Goal: Information Seeking & Learning: Learn about a topic

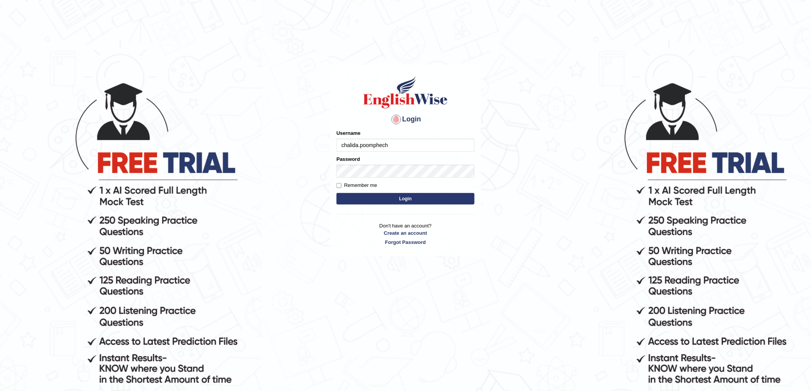
type input "chalida.poomphech"
click at [418, 150] on input "Username" at bounding box center [405, 145] width 138 height 13
type input "chalida_parramatta"
click at [336, 193] on button "Login" at bounding box center [405, 198] width 138 height 11
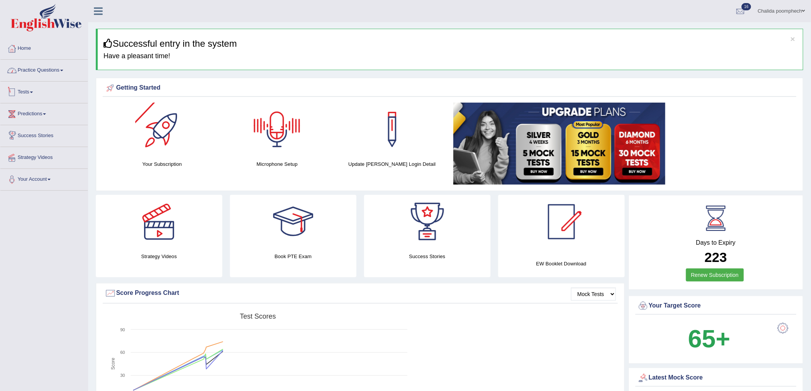
click at [40, 70] on link "Practice Questions" at bounding box center [43, 69] width 87 height 19
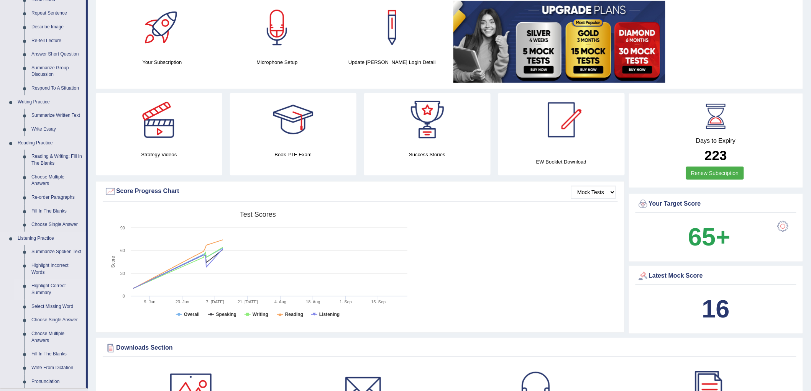
scroll to position [128, 0]
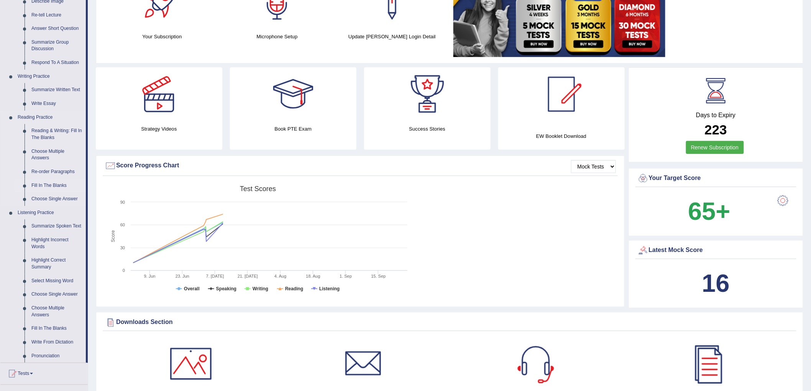
click at [55, 186] on link "Fill In The Blanks" at bounding box center [57, 186] width 58 height 14
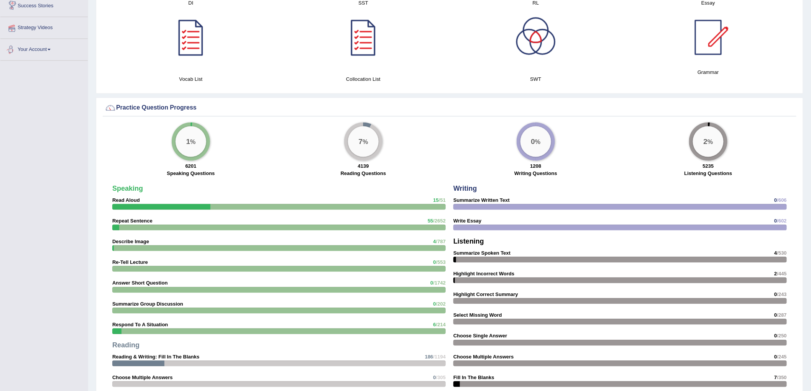
scroll to position [516, 0]
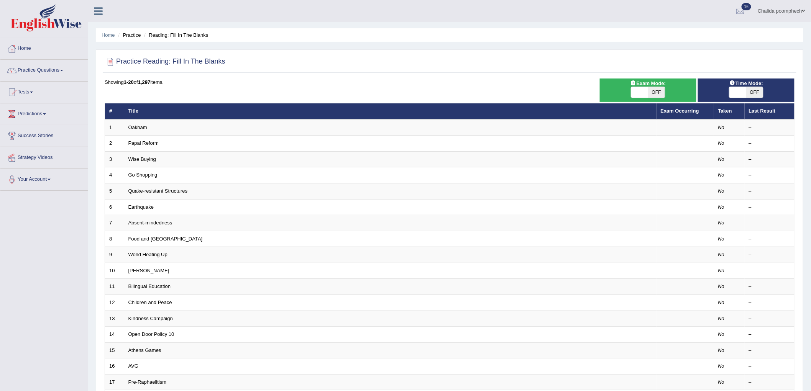
click at [657, 89] on span "OFF" at bounding box center [656, 92] width 17 height 11
checkbox input "true"
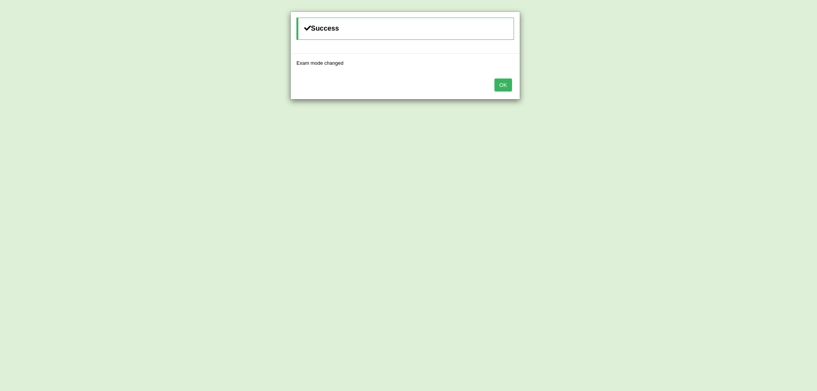
drag, startPoint x: 502, startPoint y: 88, endPoint x: 528, endPoint y: 91, distance: 25.8
click at [502, 87] on button "OK" at bounding box center [504, 85] width 18 height 13
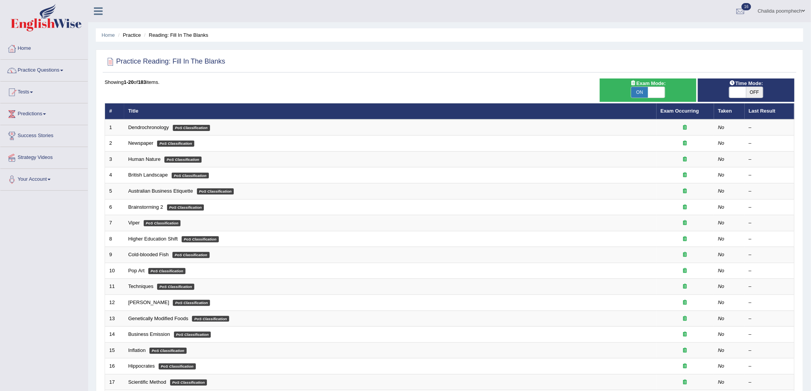
click at [760, 92] on span "OFF" at bounding box center [754, 92] width 17 height 11
checkbox input "true"
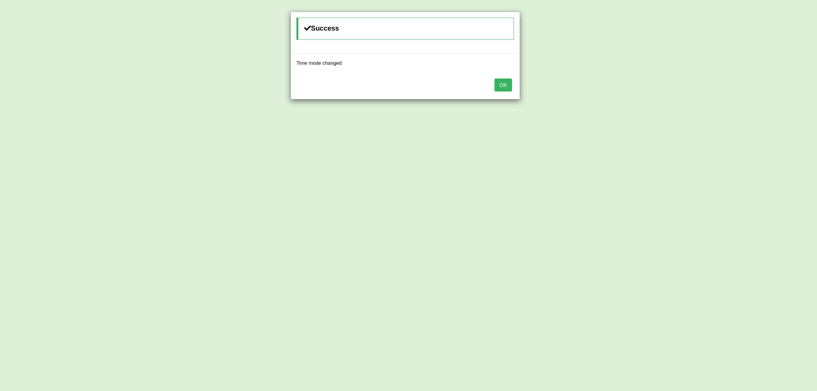
drag, startPoint x: 508, startPoint y: 89, endPoint x: 517, endPoint y: 87, distance: 8.5
click at [508, 88] on button "OK" at bounding box center [504, 85] width 18 height 13
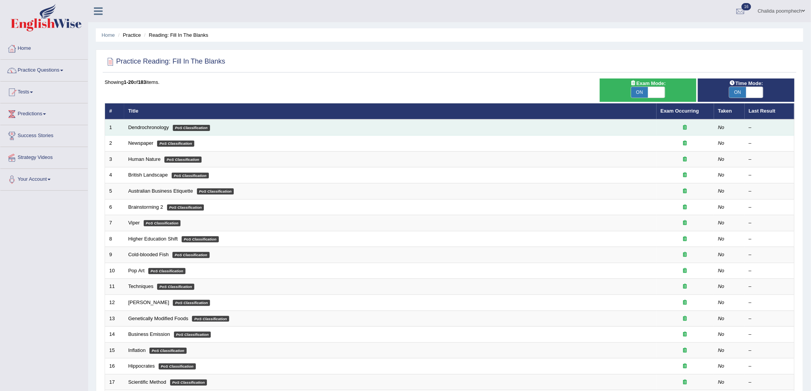
click at [318, 133] on td "Dendrochronology PoS Classification" at bounding box center [390, 128] width 532 height 16
click at [205, 127] on em "PoS Classification" at bounding box center [191, 128] width 37 height 6
click at [138, 126] on link "Dendrochronology" at bounding box center [148, 128] width 41 height 6
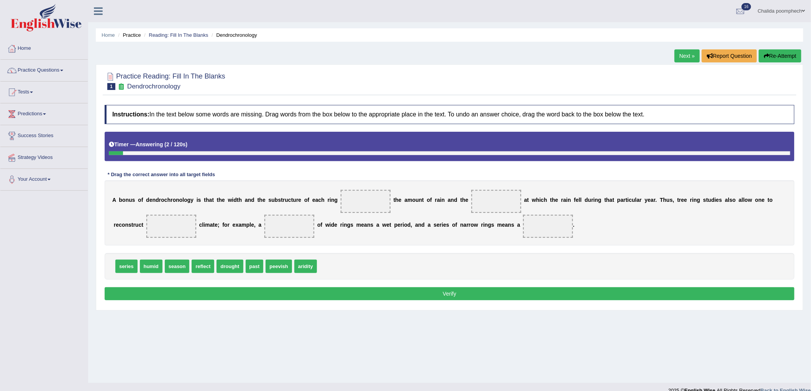
scroll to position [11, 0]
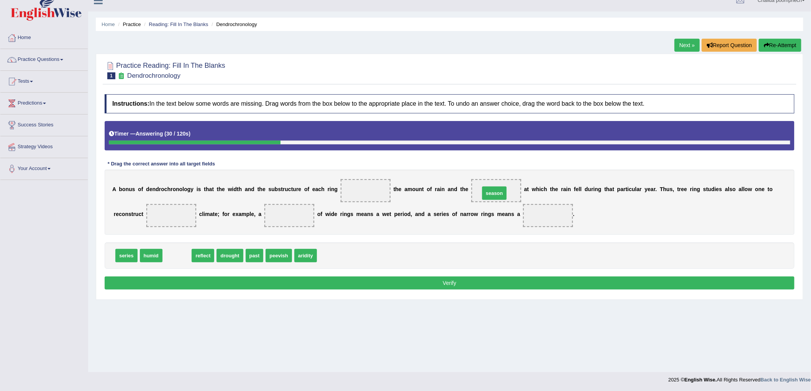
drag, startPoint x: 179, startPoint y: 257, endPoint x: 496, endPoint y: 194, distance: 323.5
drag, startPoint x: 172, startPoint y: 258, endPoint x: 370, endPoint y: 198, distance: 206.2
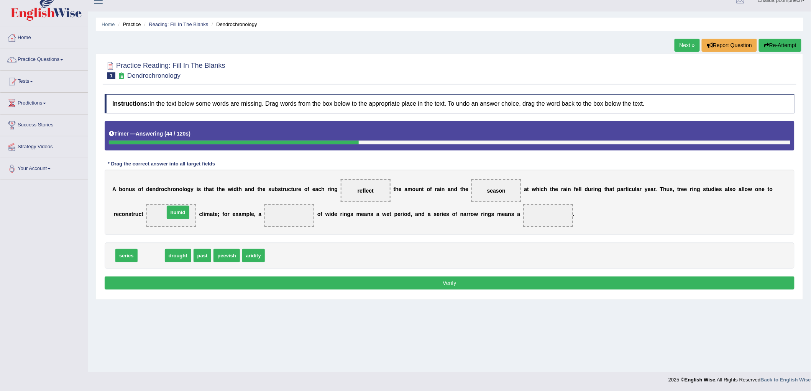
drag, startPoint x: 146, startPoint y: 256, endPoint x: 173, endPoint y: 212, distance: 50.9
drag, startPoint x: 125, startPoint y: 255, endPoint x: 281, endPoint y: 215, distance: 161.3
click at [419, 281] on button "Verify" at bounding box center [450, 283] width 690 height 13
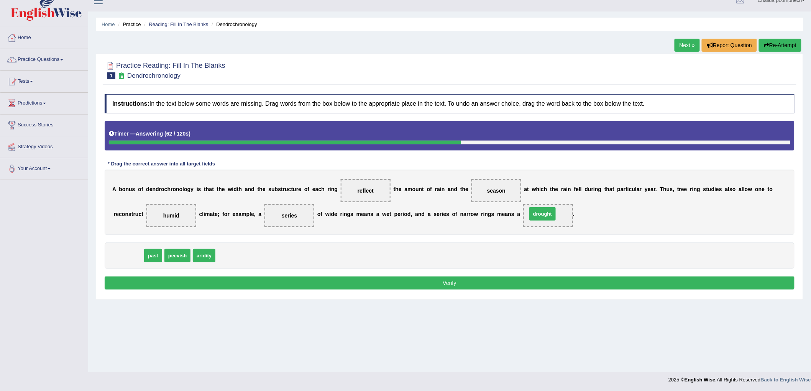
drag, startPoint x: 128, startPoint y: 258, endPoint x: 542, endPoint y: 217, distance: 416.0
click at [481, 284] on button "Verify" at bounding box center [450, 283] width 690 height 13
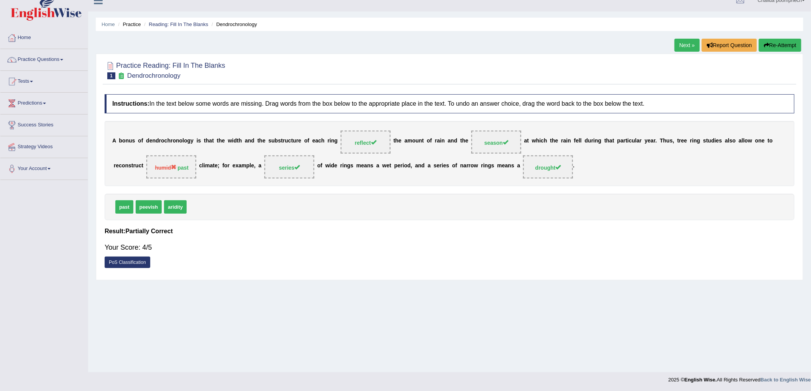
click at [680, 44] on link "Next »" at bounding box center [686, 45] width 25 height 13
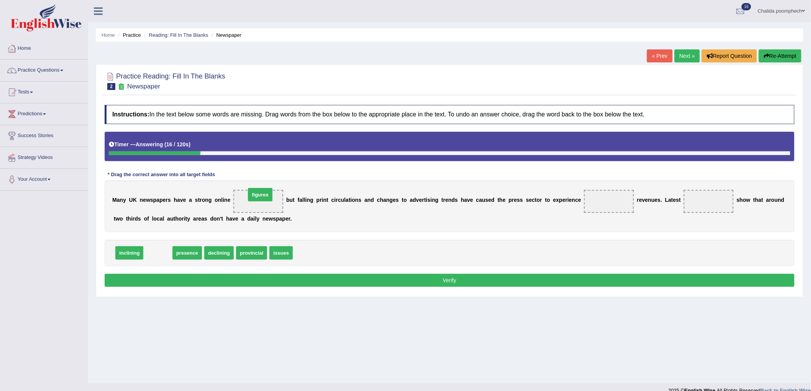
drag, startPoint x: 153, startPoint y: 253, endPoint x: 255, endPoint y: 195, distance: 117.1
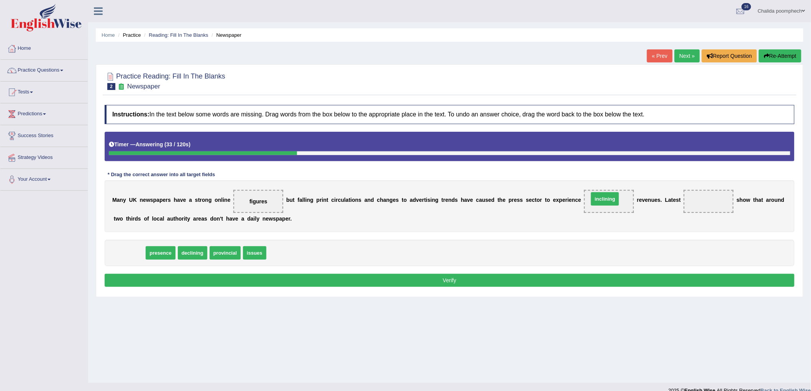
drag, startPoint x: 131, startPoint y: 254, endPoint x: 428, endPoint y: 248, distance: 297.8
drag, startPoint x: 162, startPoint y: 254, endPoint x: 615, endPoint y: 200, distance: 456.5
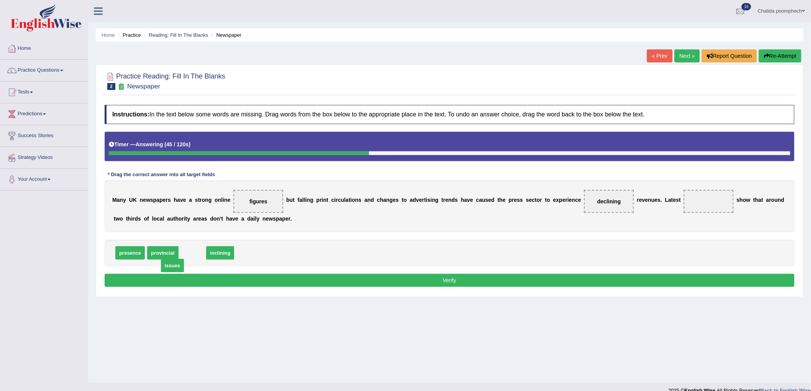
drag, startPoint x: 194, startPoint y: 253, endPoint x: 185, endPoint y: 256, distance: 9.7
drag, startPoint x: 169, startPoint y: 254, endPoint x: 713, endPoint y: 207, distance: 546.2
click at [617, 282] on button "Verify" at bounding box center [450, 280] width 690 height 13
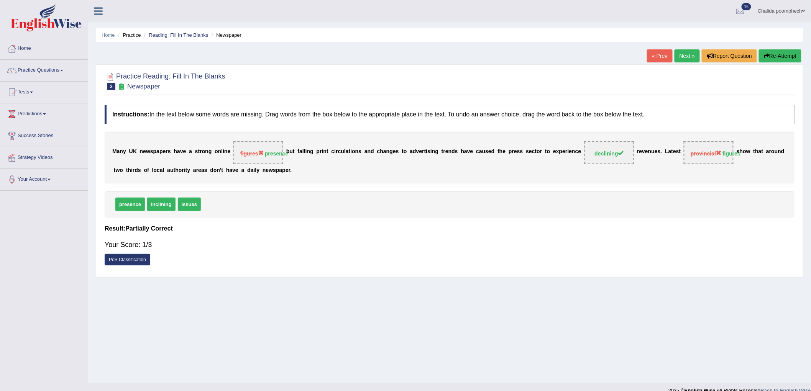
click at [684, 57] on link "Next »" at bounding box center [686, 55] width 25 height 13
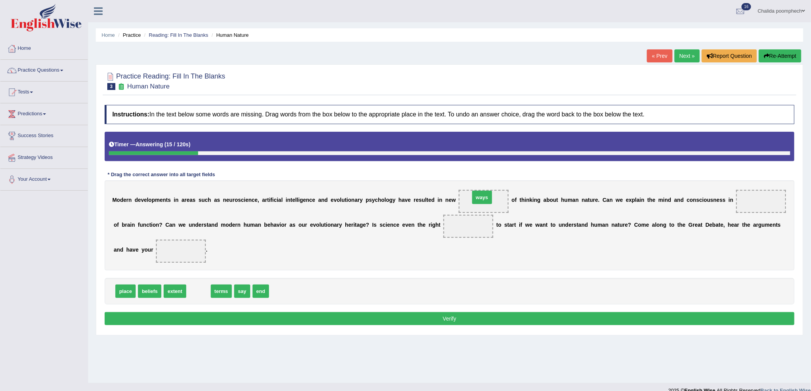
drag, startPoint x: 196, startPoint y: 290, endPoint x: 480, endPoint y: 196, distance: 298.7
drag, startPoint x: 197, startPoint y: 291, endPoint x: 757, endPoint y: 202, distance: 566.6
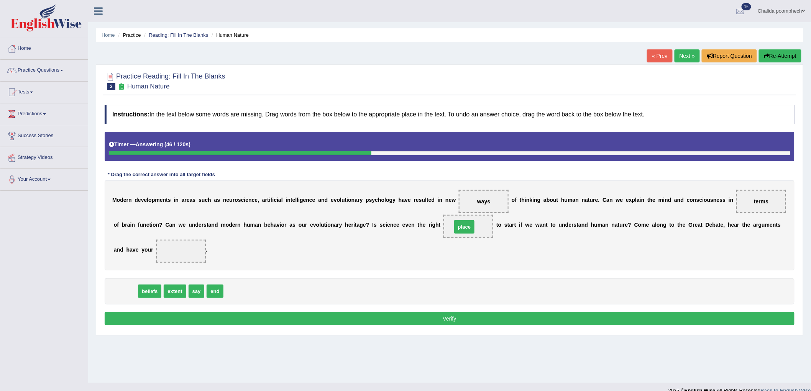
drag, startPoint x: 122, startPoint y: 290, endPoint x: 461, endPoint y: 225, distance: 344.8
drag, startPoint x: 173, startPoint y: 292, endPoint x: 177, endPoint y: 251, distance: 41.6
click at [226, 317] on button "Verify" at bounding box center [450, 318] width 690 height 13
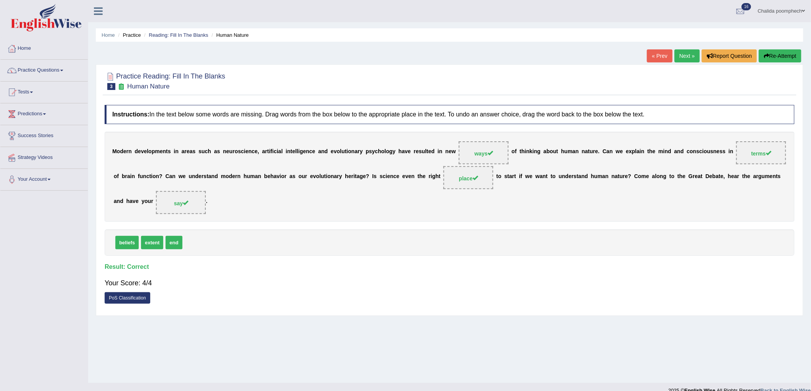
click at [684, 58] on link "Next »" at bounding box center [686, 55] width 25 height 13
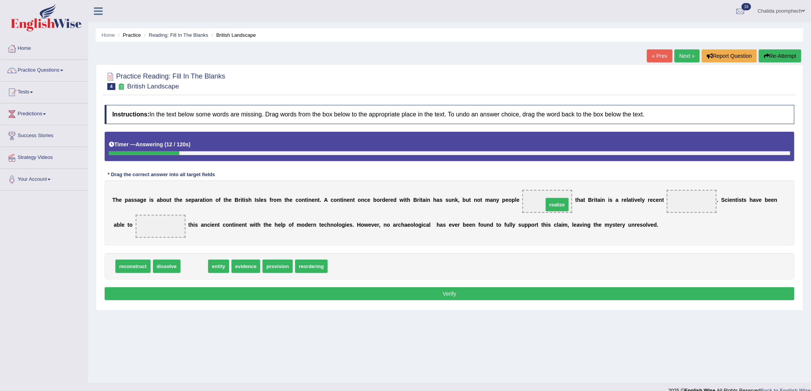
drag, startPoint x: 190, startPoint y: 269, endPoint x: 553, endPoint y: 207, distance: 368.1
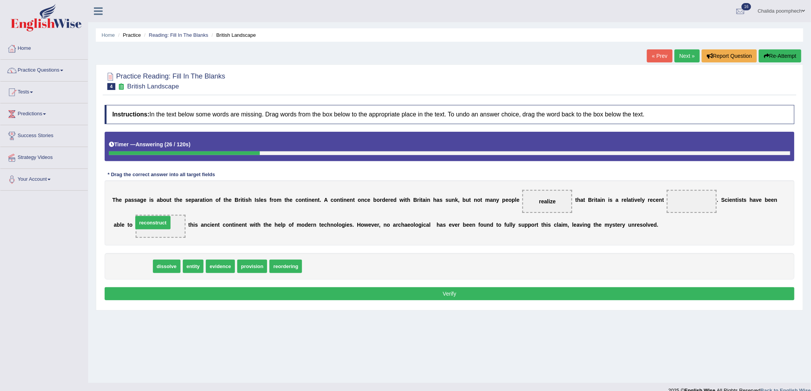
drag, startPoint x: 131, startPoint y: 268, endPoint x: 151, endPoint y: 225, distance: 48.0
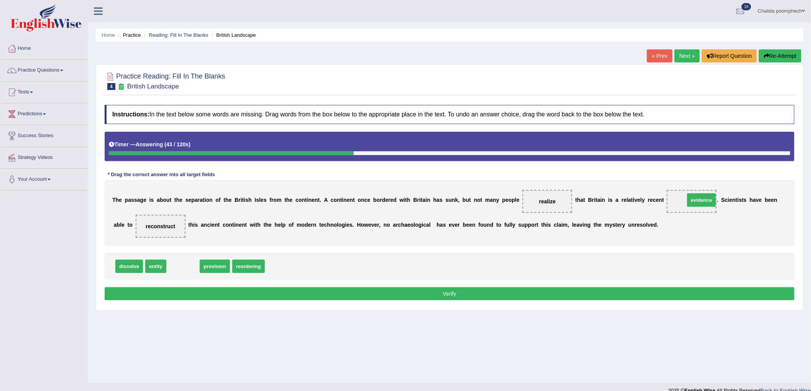
drag, startPoint x: 182, startPoint y: 266, endPoint x: 701, endPoint y: 200, distance: 522.7
click at [528, 295] on button "Verify" at bounding box center [450, 293] width 690 height 13
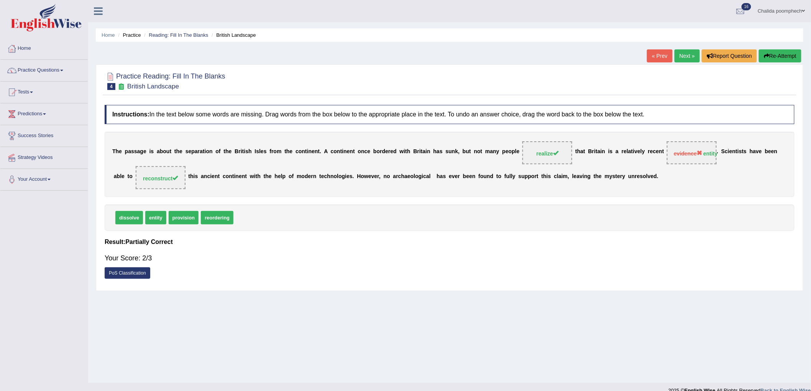
click at [688, 57] on link "Next »" at bounding box center [686, 55] width 25 height 13
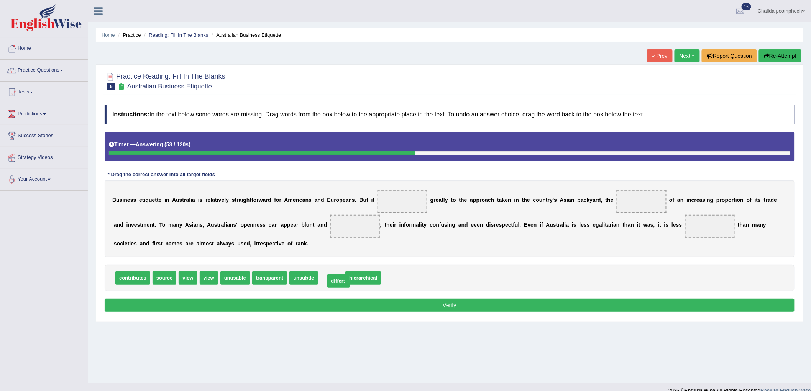
drag, startPoint x: 336, startPoint y: 280, endPoint x: 342, endPoint y: 284, distance: 7.8
drag, startPoint x: 153, startPoint y: 266, endPoint x: 401, endPoint y: 199, distance: 256.9
drag, startPoint x: 328, startPoint y: 279, endPoint x: 397, endPoint y: 198, distance: 106.8
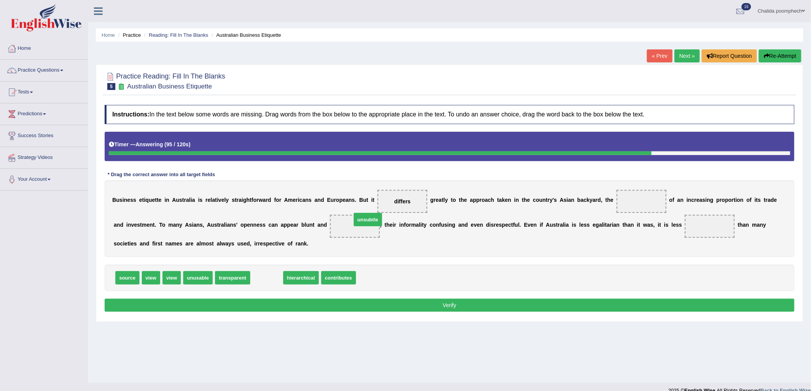
drag, startPoint x: 262, startPoint y: 279, endPoint x: 363, endPoint y: 220, distance: 116.7
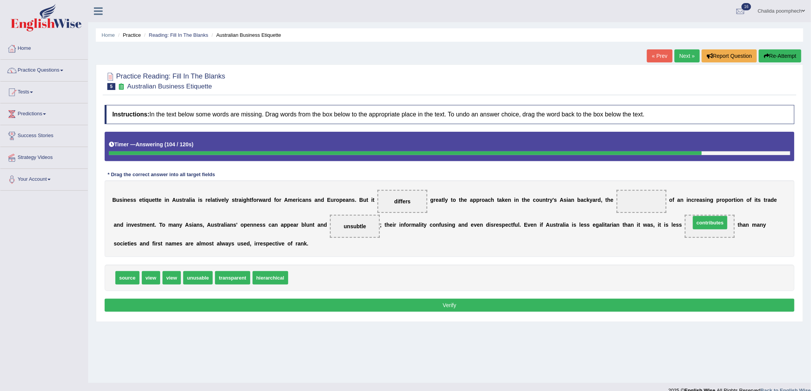
drag, startPoint x: 304, startPoint y: 280, endPoint x: 707, endPoint y: 225, distance: 406.1
drag, startPoint x: 169, startPoint y: 280, endPoint x: 622, endPoint y: 207, distance: 459.5
click at [542, 307] on button "Verify" at bounding box center [450, 305] width 690 height 13
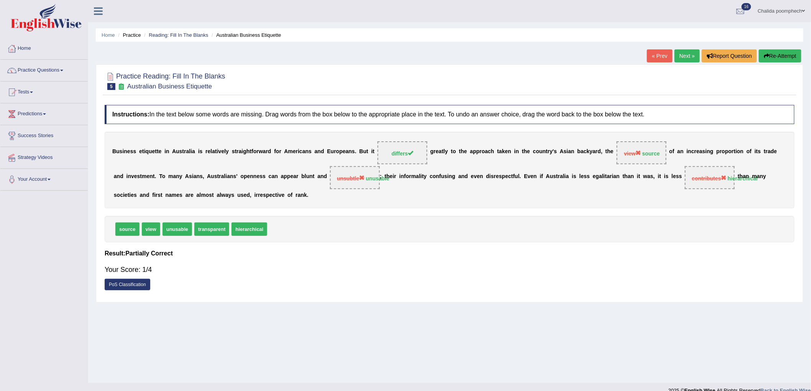
click at [679, 54] on link "Next »" at bounding box center [686, 55] width 25 height 13
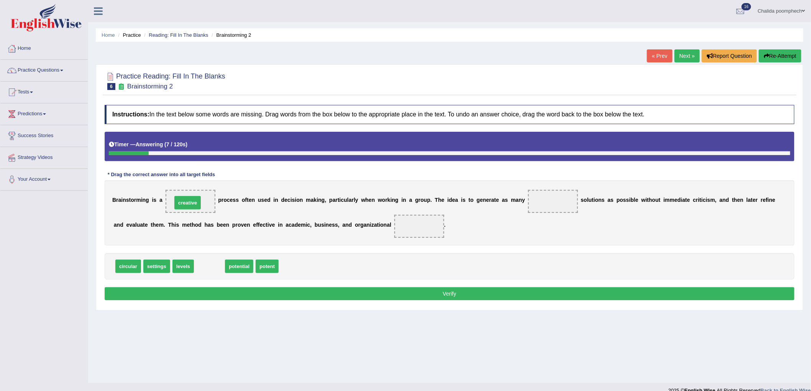
drag, startPoint x: 210, startPoint y: 267, endPoint x: 188, endPoint y: 203, distance: 67.3
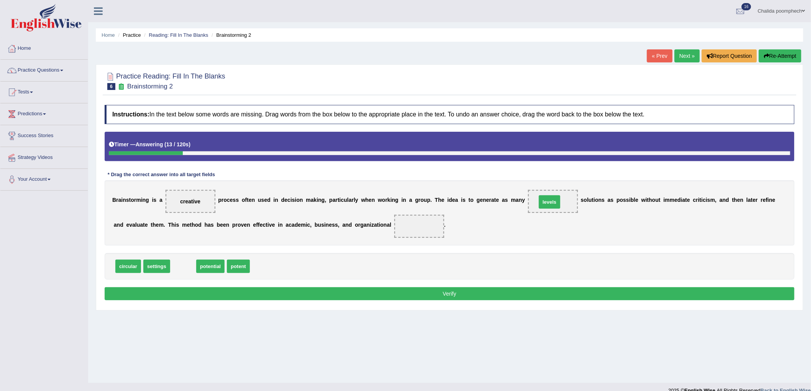
drag, startPoint x: 186, startPoint y: 266, endPoint x: 552, endPoint y: 202, distance: 372.0
drag, startPoint x: 182, startPoint y: 264, endPoint x: 423, endPoint y: 228, distance: 243.8
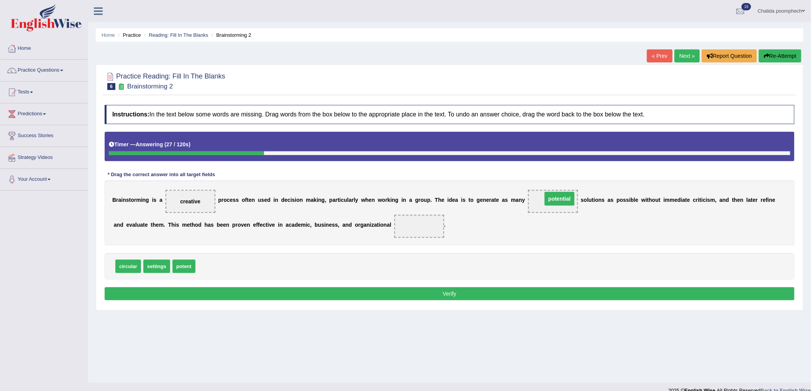
drag, startPoint x: 417, startPoint y: 223, endPoint x: 558, endPoint y: 195, distance: 144.1
drag, startPoint x: 158, startPoint y: 267, endPoint x: 427, endPoint y: 228, distance: 272.3
click at [400, 293] on button "Verify" at bounding box center [450, 293] width 690 height 13
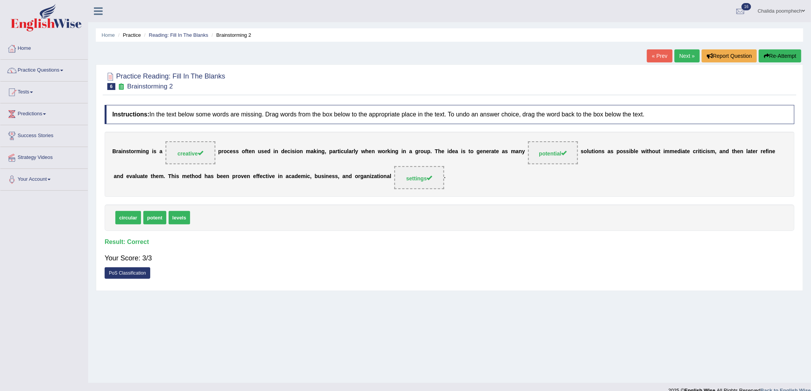
click at [684, 58] on link "Next »" at bounding box center [686, 55] width 25 height 13
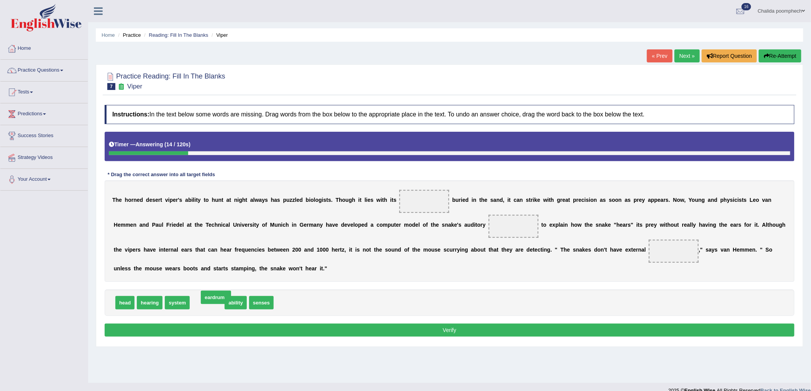
drag, startPoint x: 208, startPoint y: 303, endPoint x: 213, endPoint y: 300, distance: 6.0
drag, startPoint x: 126, startPoint y: 305, endPoint x: 430, endPoint y: 208, distance: 318.4
drag, startPoint x: 179, startPoint y: 300, endPoint x: 251, endPoint y: 308, distance: 72.9
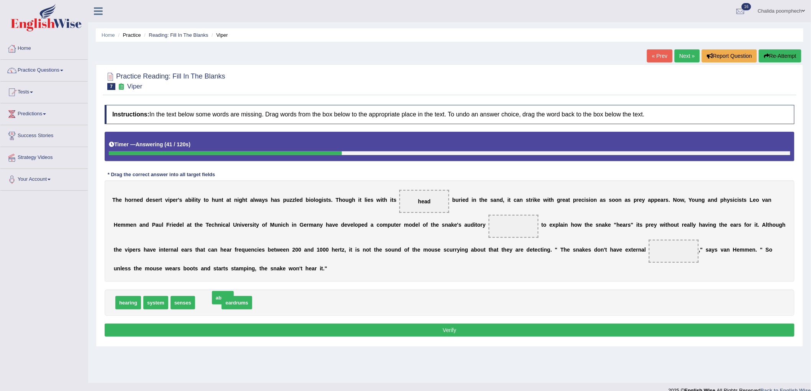
drag, startPoint x: 212, startPoint y: 302, endPoint x: 227, endPoint y: 297, distance: 15.4
drag, startPoint x: 217, startPoint y: 301, endPoint x: 683, endPoint y: 249, distance: 468.5
drag, startPoint x: 674, startPoint y: 247, endPoint x: 371, endPoint y: 309, distance: 309.7
click at [371, 309] on div "Instructions: In the text below some words are missing. Drag words from the box…" at bounding box center [450, 222] width 694 height 242
drag, startPoint x: 666, startPoint y: 257, endPoint x: 451, endPoint y: 295, distance: 217.5
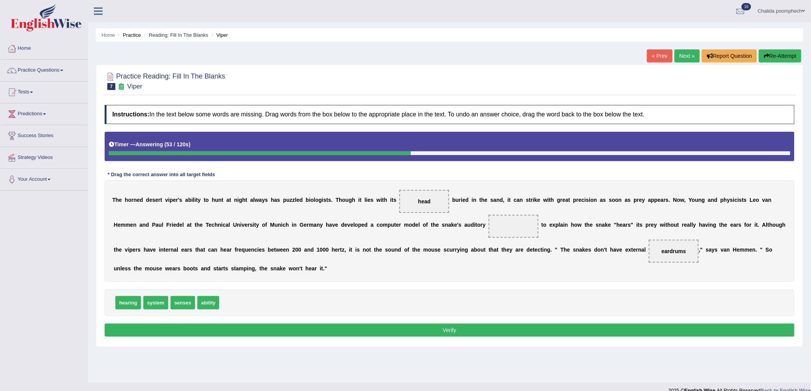
click at [451, 295] on div "Instructions: In the text below some words are missing. Drag words from the box…" at bounding box center [450, 222] width 694 height 242
drag, startPoint x: 125, startPoint y: 303, endPoint x: 682, endPoint y: 251, distance: 559.6
drag, startPoint x: 131, startPoint y: 303, endPoint x: 518, endPoint y: 230, distance: 393.8
click at [441, 331] on button "Verify" at bounding box center [450, 330] width 690 height 13
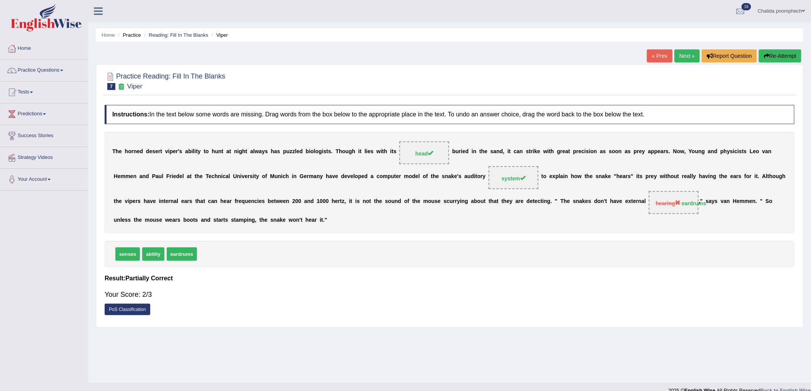
click at [686, 55] on link "Next »" at bounding box center [686, 55] width 25 height 13
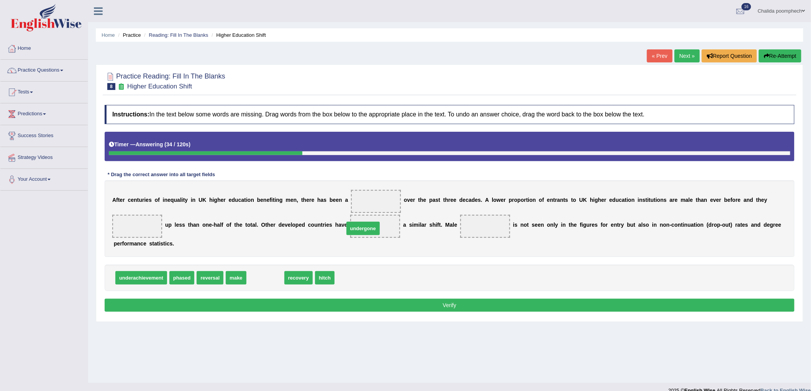
drag, startPoint x: 261, startPoint y: 277, endPoint x: 369, endPoint y: 227, distance: 118.8
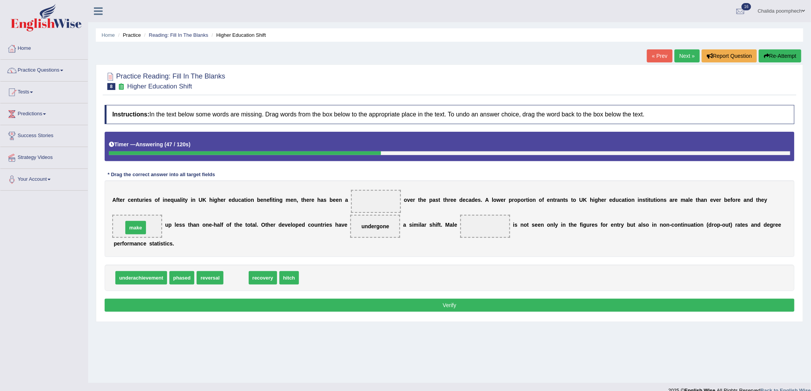
drag, startPoint x: 239, startPoint y: 279, endPoint x: 136, endPoint y: 229, distance: 114.3
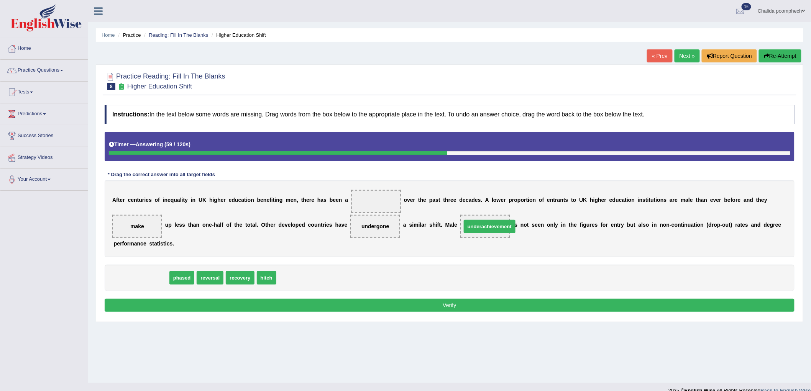
drag, startPoint x: 153, startPoint y: 280, endPoint x: 501, endPoint y: 228, distance: 352.1
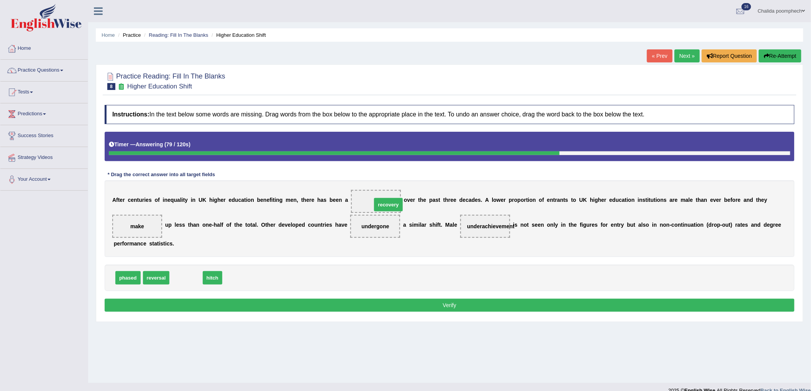
drag, startPoint x: 191, startPoint y: 274, endPoint x: 393, endPoint y: 201, distance: 215.2
drag, startPoint x: 185, startPoint y: 273, endPoint x: 368, endPoint y: 200, distance: 196.8
click at [338, 302] on button "Verify" at bounding box center [450, 305] width 690 height 13
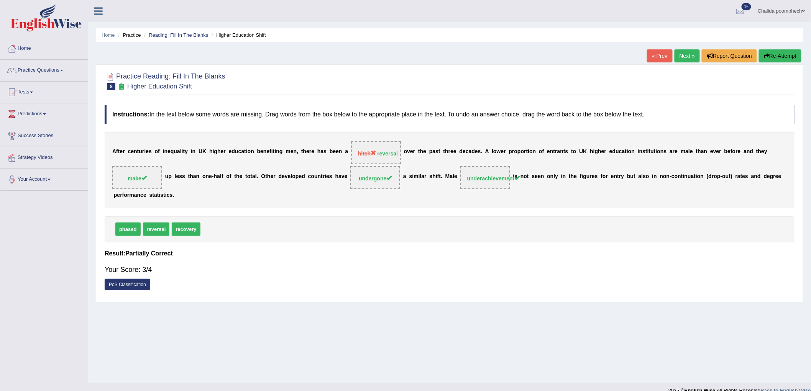
click at [687, 54] on link "Next »" at bounding box center [686, 55] width 25 height 13
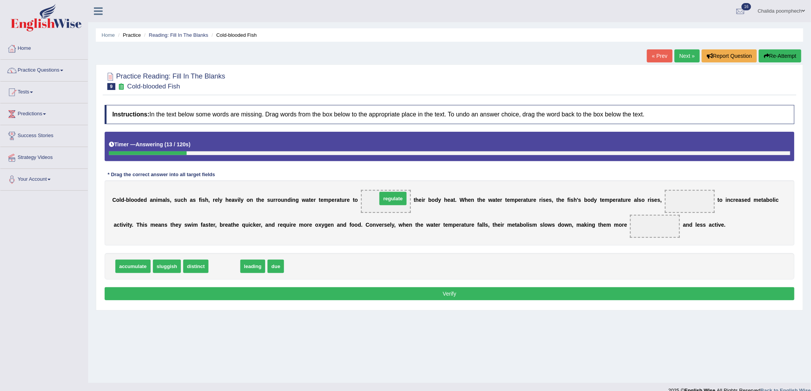
drag, startPoint x: 223, startPoint y: 268, endPoint x: 391, endPoint y: 200, distance: 181.7
drag, startPoint x: 247, startPoint y: 266, endPoint x: 679, endPoint y: 201, distance: 437.1
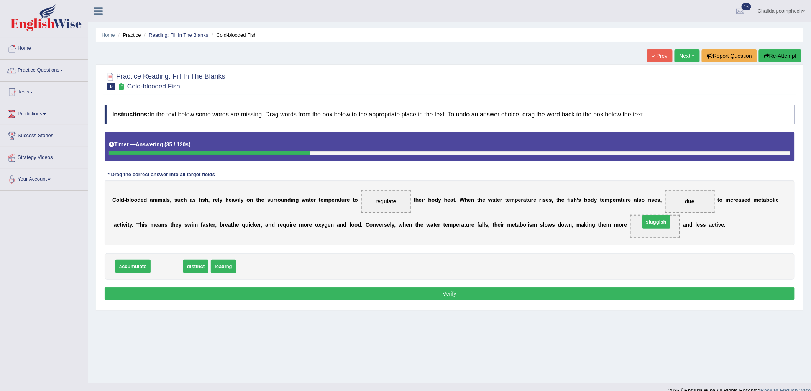
drag, startPoint x: 167, startPoint y: 265, endPoint x: 657, endPoint y: 221, distance: 491.4
click at [684, 60] on link "Next »" at bounding box center [686, 55] width 25 height 13
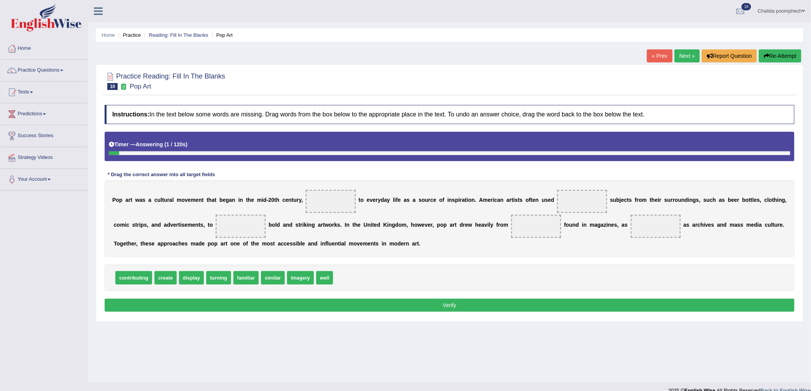
click at [683, 59] on link "Next »" at bounding box center [686, 55] width 25 height 13
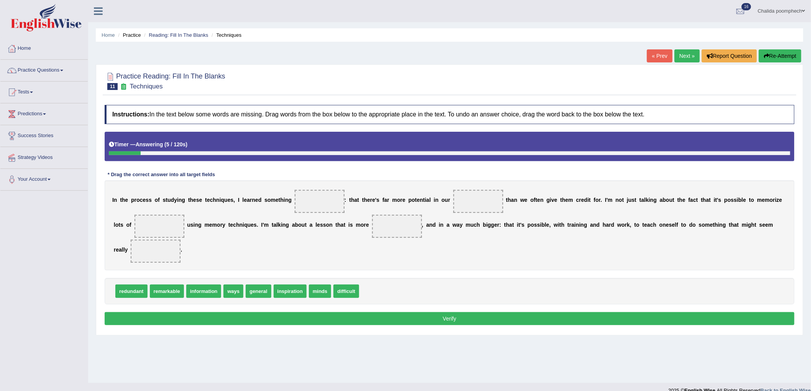
click at [660, 58] on link "« Prev" at bounding box center [659, 55] width 25 height 13
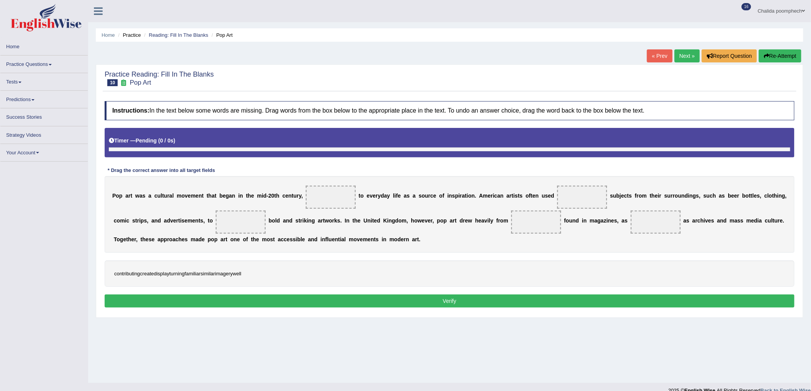
click at [658, 57] on link "« Prev" at bounding box center [659, 55] width 25 height 13
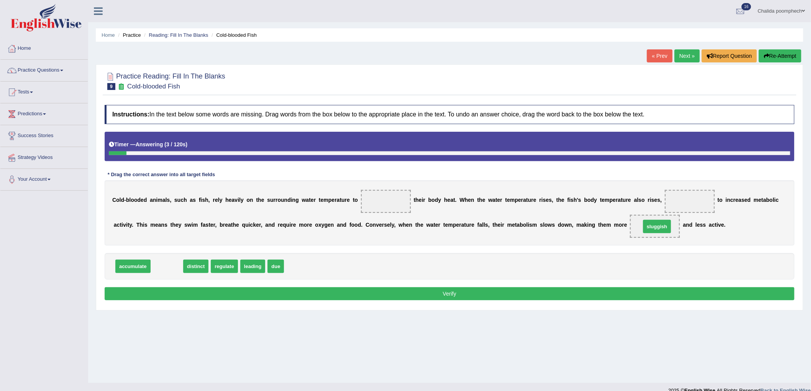
drag, startPoint x: 166, startPoint y: 266, endPoint x: 656, endPoint y: 226, distance: 491.7
drag, startPoint x: 244, startPoint y: 266, endPoint x: 691, endPoint y: 198, distance: 452.8
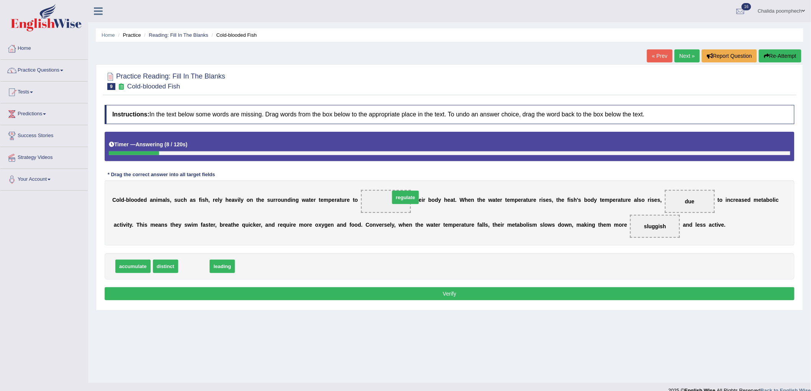
drag, startPoint x: 190, startPoint y: 266, endPoint x: 401, endPoint y: 197, distance: 222.5
click at [465, 292] on button "Verify" at bounding box center [450, 293] width 690 height 13
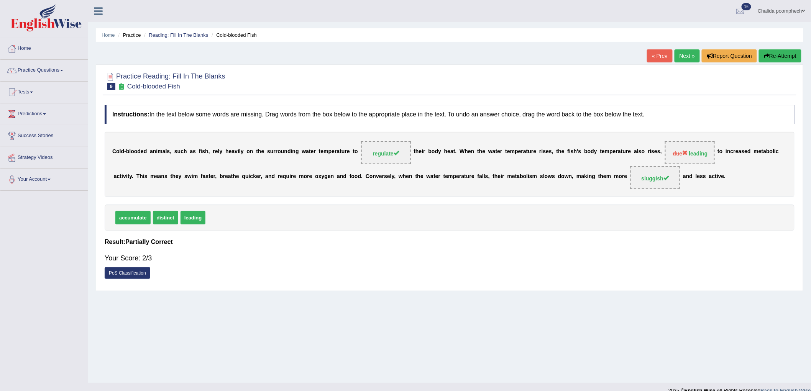
click at [684, 55] on link "Next »" at bounding box center [686, 55] width 25 height 13
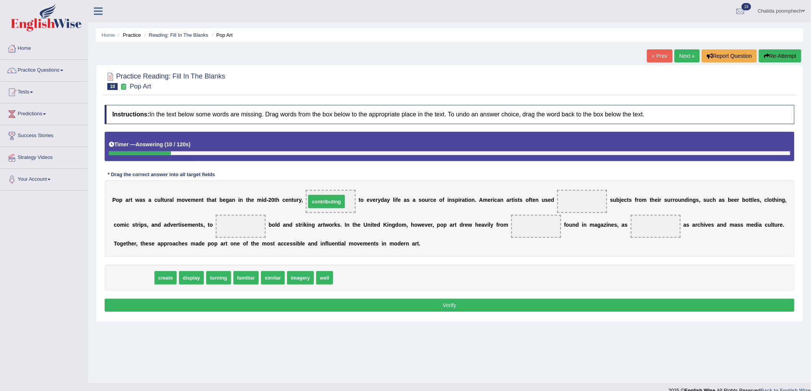
drag, startPoint x: 138, startPoint y: 276, endPoint x: 331, endPoint y: 200, distance: 207.3
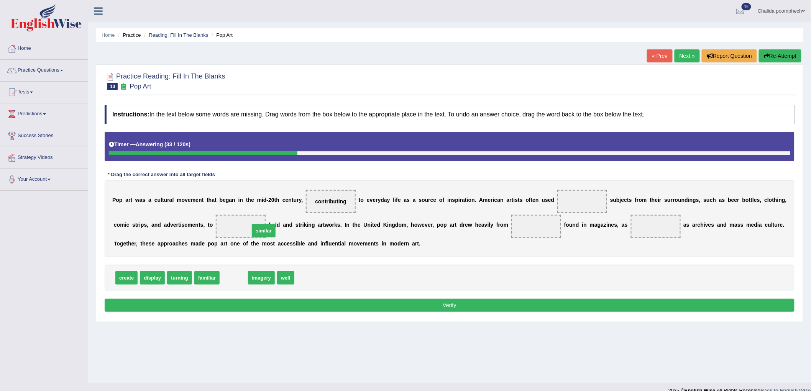
drag, startPoint x: 235, startPoint y: 279, endPoint x: 252, endPoint y: 251, distance: 32.7
click at [252, 238] on span "similar" at bounding box center [264, 230] width 24 height 13
drag, startPoint x: 205, startPoint y: 281, endPoint x: 582, endPoint y: 207, distance: 383.4
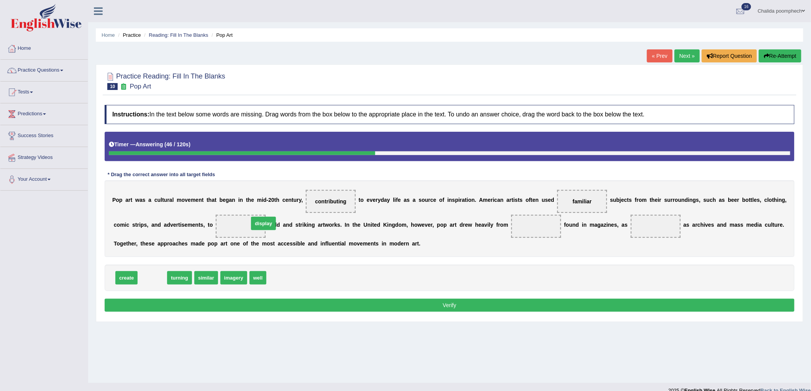
drag, startPoint x: 155, startPoint y: 279, endPoint x: 266, endPoint y: 225, distance: 123.7
drag, startPoint x: 265, startPoint y: 225, endPoint x: 257, endPoint y: 280, distance: 56.1
drag, startPoint x: 128, startPoint y: 274, endPoint x: 265, endPoint y: 220, distance: 147.0
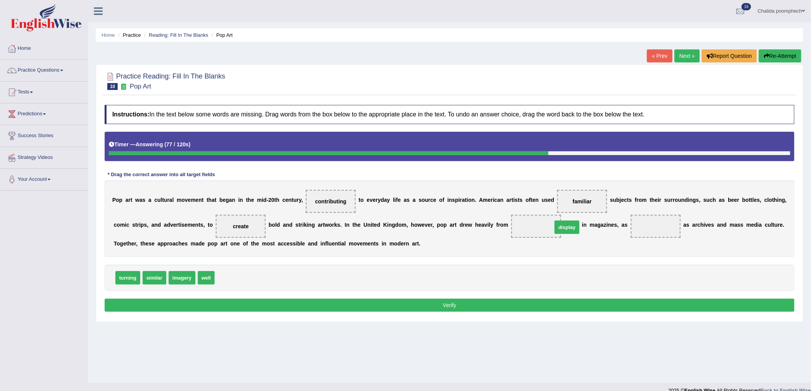
drag, startPoint x: 231, startPoint y: 278, endPoint x: 568, endPoint y: 228, distance: 340.9
drag, startPoint x: 207, startPoint y: 276, endPoint x: 672, endPoint y: 224, distance: 468.1
click at [507, 305] on button "Verify" at bounding box center [450, 305] width 690 height 13
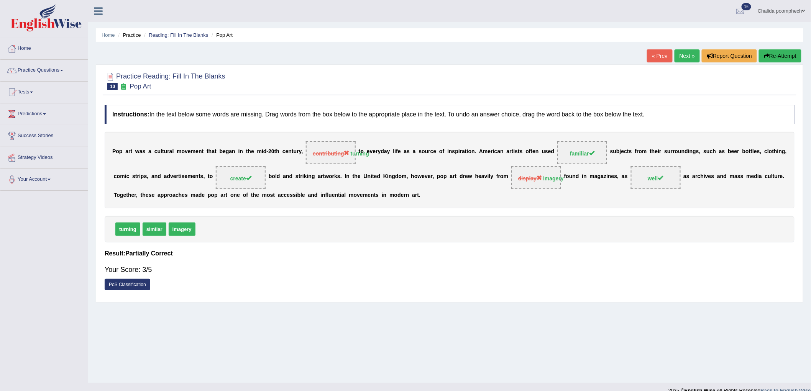
click at [682, 56] on link "Next »" at bounding box center [686, 55] width 25 height 13
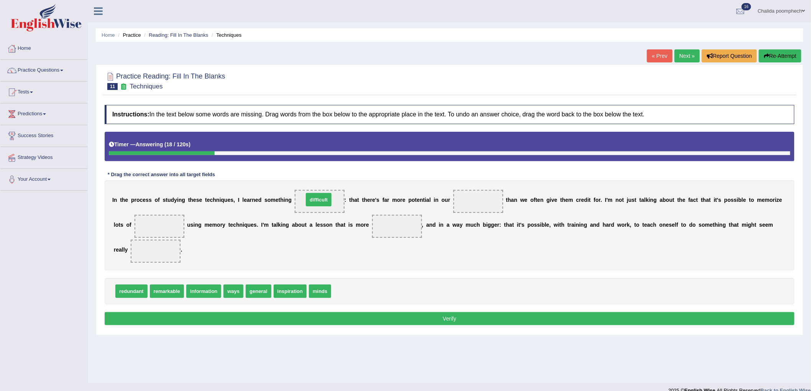
drag, startPoint x: 345, startPoint y: 267, endPoint x: 319, endPoint y: 195, distance: 77.0
drag, startPoint x: 324, startPoint y: 193, endPoint x: 358, endPoint y: 285, distance: 98.8
click at [358, 285] on div "Instructions: In the text below some words are missing. Drag words from the box…" at bounding box center [450, 216] width 694 height 230
drag, startPoint x: 326, startPoint y: 202, endPoint x: 366, endPoint y: 297, distance: 103.4
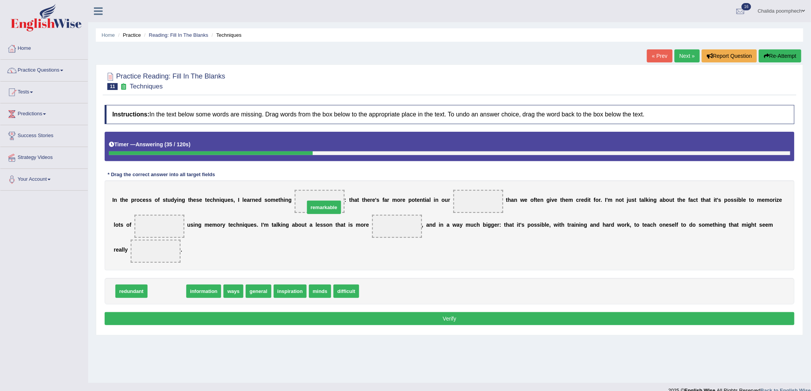
drag, startPoint x: 162, startPoint y: 292, endPoint x: 321, endPoint y: 206, distance: 180.2
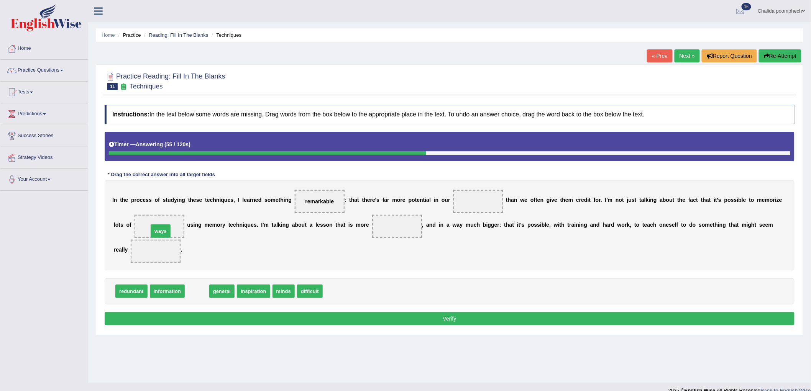
drag, startPoint x: 192, startPoint y: 288, endPoint x: 155, endPoint y: 227, distance: 71.9
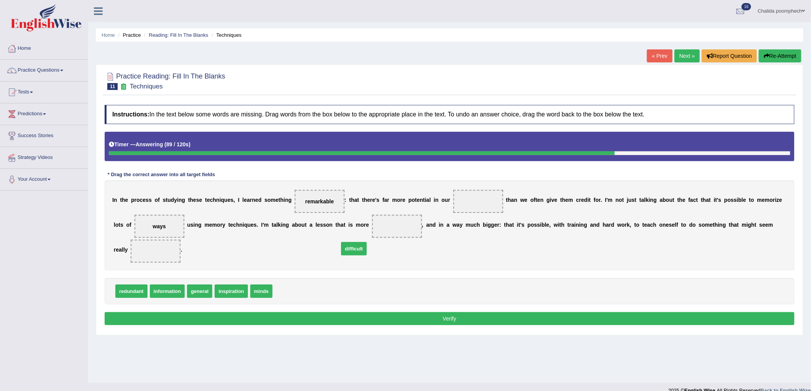
drag, startPoint x: 289, startPoint y: 289, endPoint x: 381, endPoint y: 234, distance: 106.4
drag, startPoint x: 379, startPoint y: 221, endPoint x: 160, endPoint y: 241, distance: 219.7
click at [160, 241] on div "I n t h e p r o c e s s o f s t u d y i n g t h e s e t e c h n i q u e s , I l…" at bounding box center [450, 225] width 690 height 90
drag, startPoint x: 390, startPoint y: 228, endPoint x: 146, endPoint y: 258, distance: 246.4
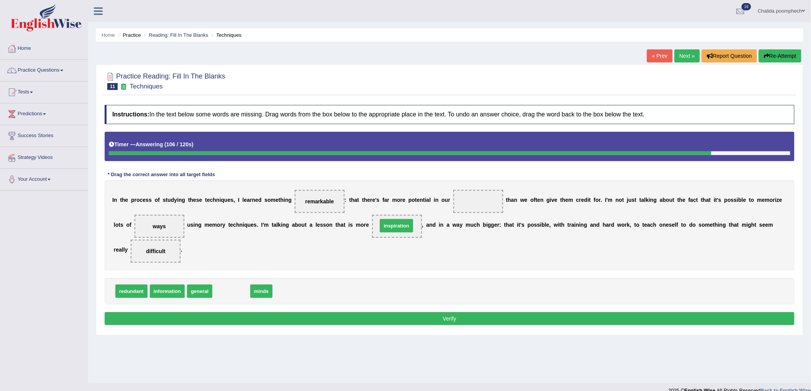
drag, startPoint x: 231, startPoint y: 290, endPoint x: 396, endPoint y: 224, distance: 177.7
drag, startPoint x: 225, startPoint y: 294, endPoint x: 483, endPoint y: 208, distance: 271.7
click at [452, 319] on button "Verify" at bounding box center [450, 318] width 690 height 13
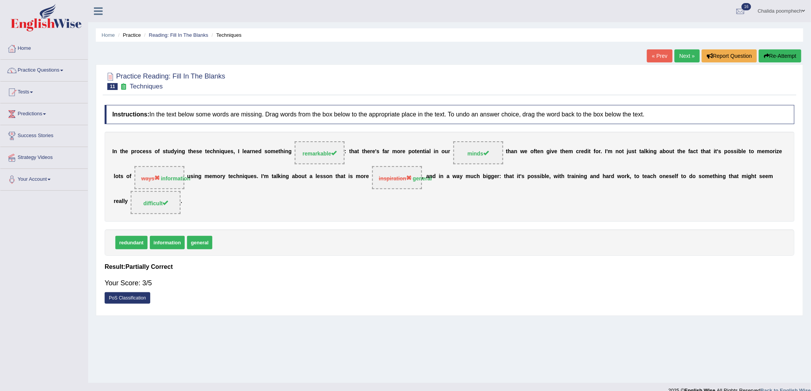
click at [687, 54] on link "Next »" at bounding box center [686, 55] width 25 height 13
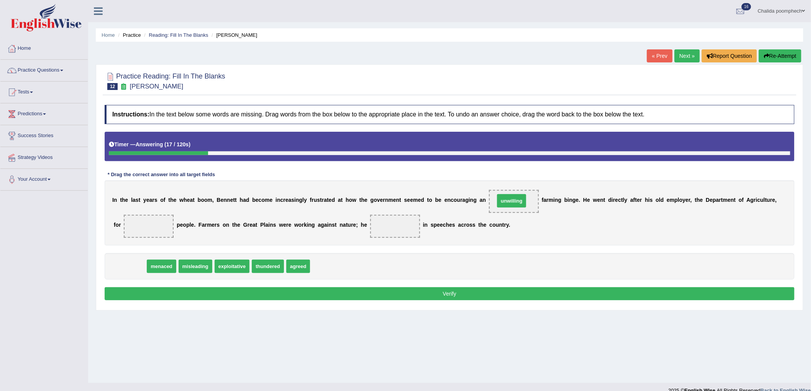
drag, startPoint x: 129, startPoint y: 266, endPoint x: 511, endPoint y: 200, distance: 387.3
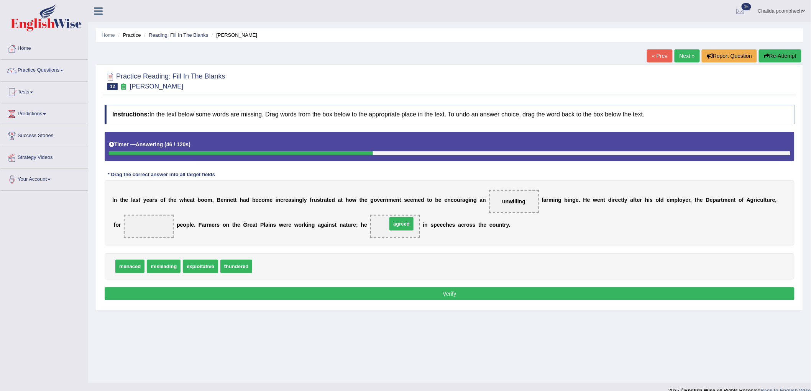
drag, startPoint x: 266, startPoint y: 266, endPoint x: 401, endPoint y: 224, distance: 141.4
drag, startPoint x: 166, startPoint y: 265, endPoint x: 158, endPoint y: 233, distance: 32.9
click at [317, 295] on button "Verify" at bounding box center [450, 293] width 690 height 13
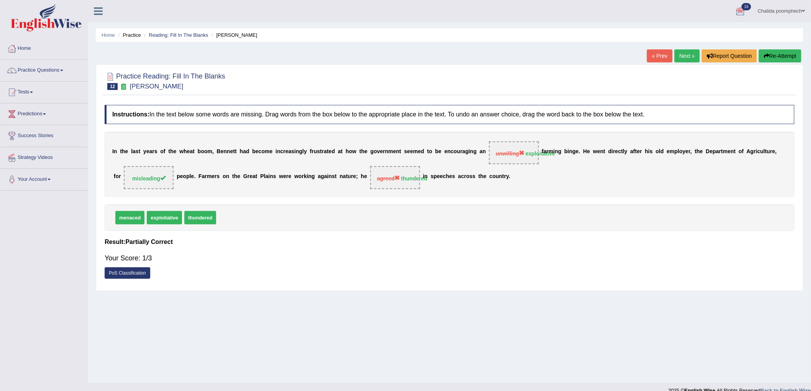
click at [687, 57] on link "Next »" at bounding box center [686, 55] width 25 height 13
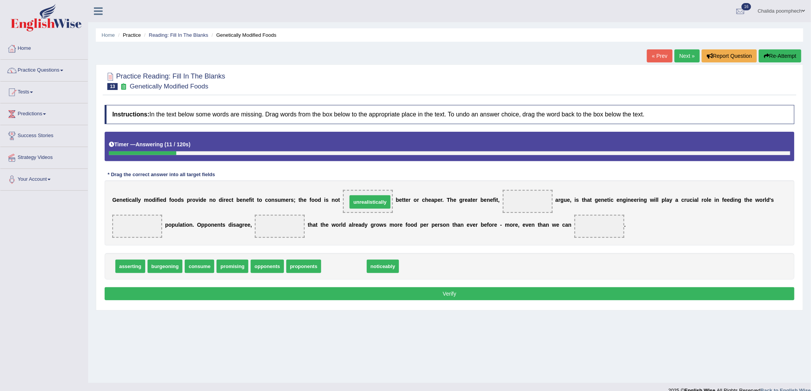
drag, startPoint x: 339, startPoint y: 266, endPoint x: 365, endPoint y: 201, distance: 69.5
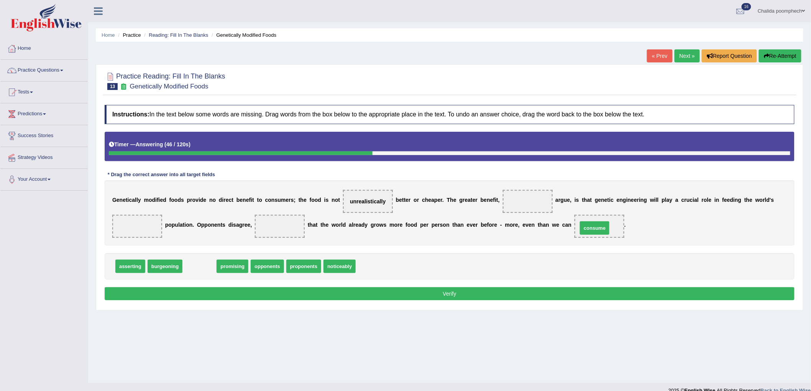
drag, startPoint x: 207, startPoint y: 266, endPoint x: 602, endPoint y: 227, distance: 396.9
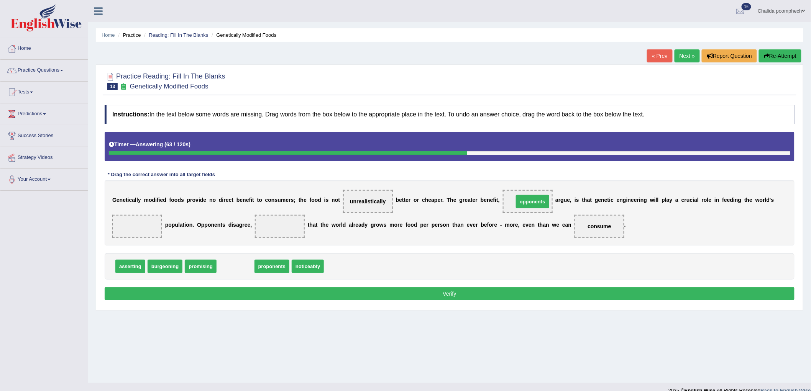
drag, startPoint x: 239, startPoint y: 267, endPoint x: 536, endPoint y: 202, distance: 304.0
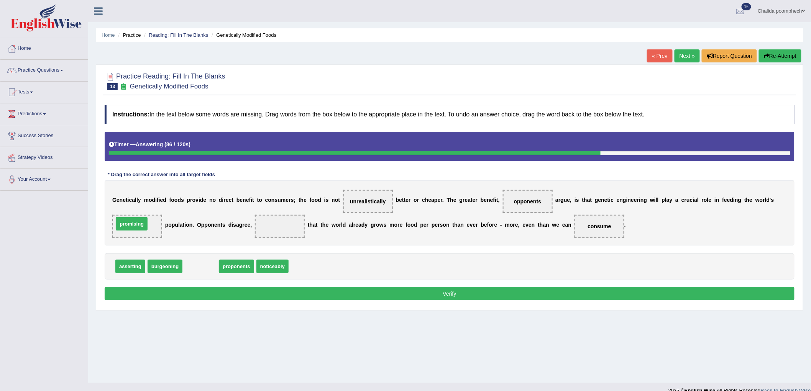
drag, startPoint x: 208, startPoint y: 269, endPoint x: 139, endPoint y: 226, distance: 81.0
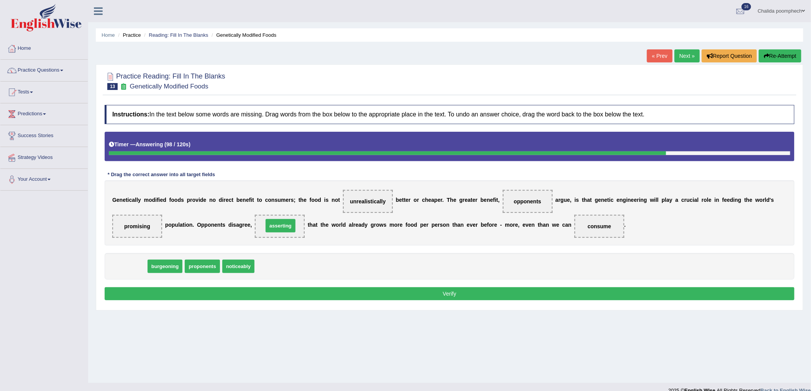
drag, startPoint x: 130, startPoint y: 266, endPoint x: 280, endPoint y: 225, distance: 155.6
click at [169, 292] on button "Verify" at bounding box center [450, 293] width 690 height 13
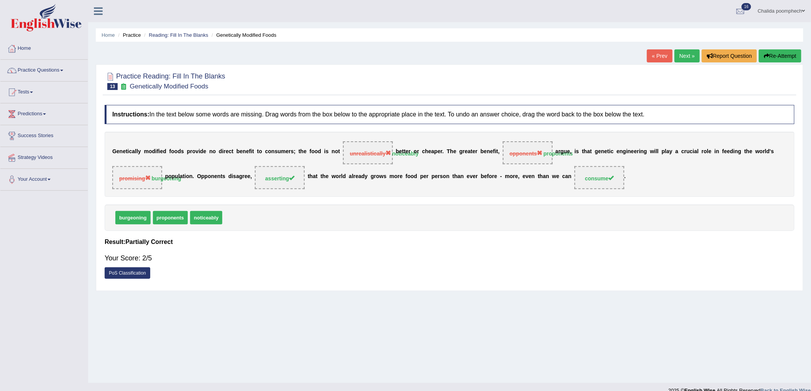
click at [688, 58] on link "Next »" at bounding box center [686, 55] width 25 height 13
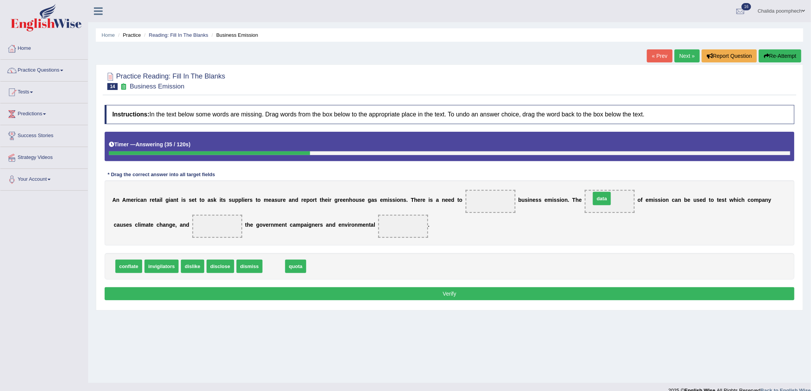
drag, startPoint x: 273, startPoint y: 267, endPoint x: 602, endPoint y: 200, distance: 336.4
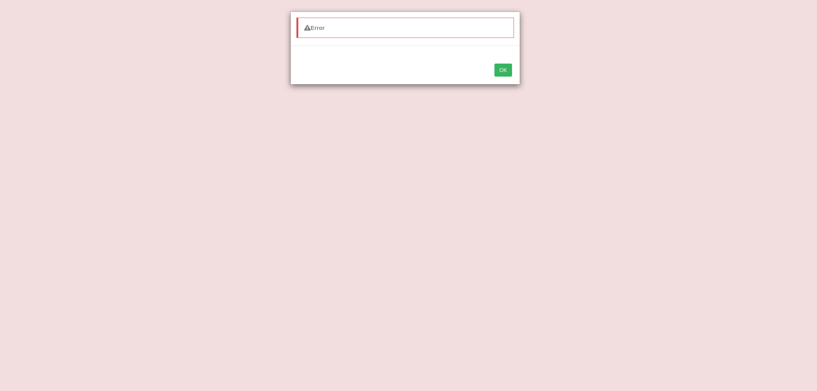
click at [506, 69] on button "OK" at bounding box center [504, 70] width 18 height 13
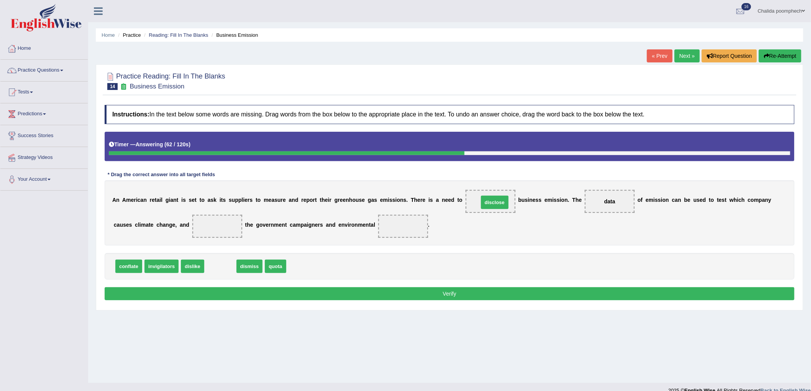
drag, startPoint x: 223, startPoint y: 264, endPoint x: 497, endPoint y: 202, distance: 281.1
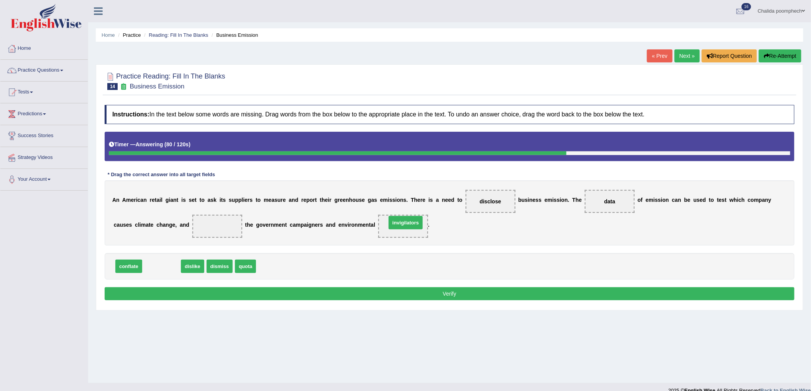
drag, startPoint x: 159, startPoint y: 265, endPoint x: 403, endPoint y: 221, distance: 248.0
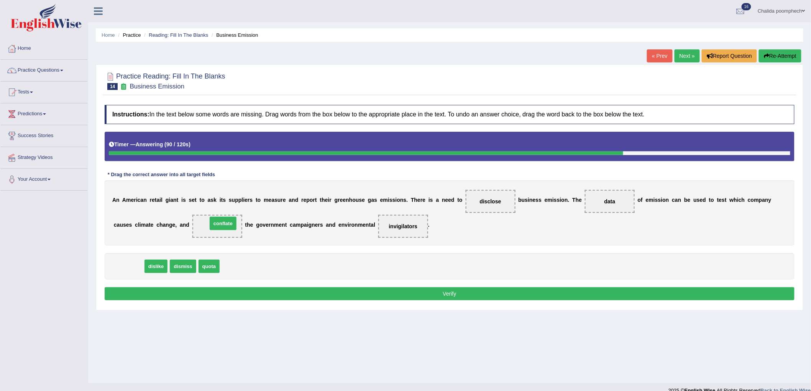
drag, startPoint x: 135, startPoint y: 267, endPoint x: 229, endPoint y: 224, distance: 103.6
click at [289, 292] on button "Verify" at bounding box center [450, 293] width 690 height 13
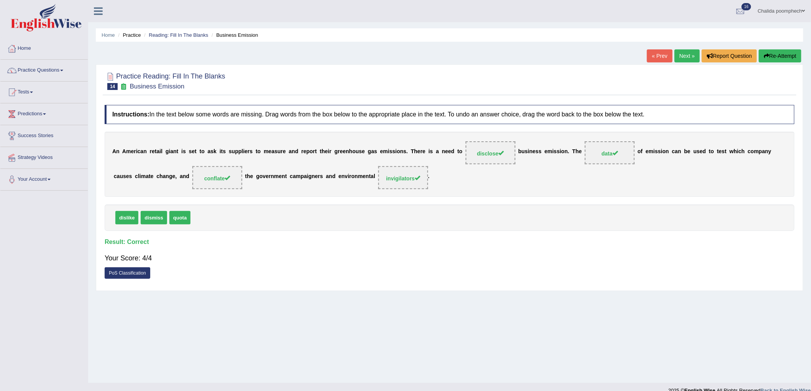
click at [683, 56] on link "Next »" at bounding box center [686, 55] width 25 height 13
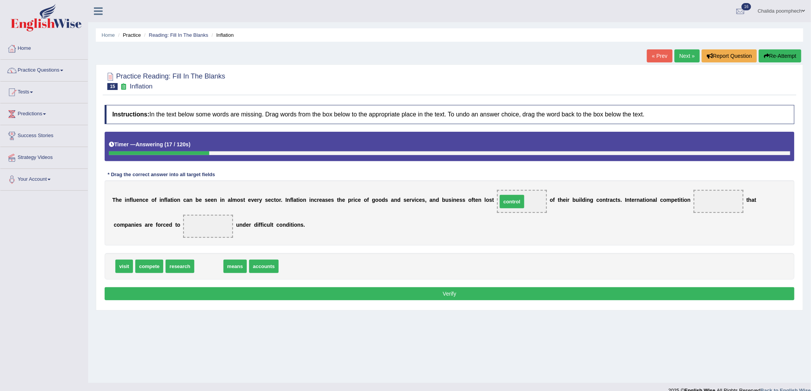
drag, startPoint x: 213, startPoint y: 266, endPoint x: 516, endPoint y: 202, distance: 310.0
drag, startPoint x: 209, startPoint y: 267, endPoint x: 722, endPoint y: 205, distance: 516.4
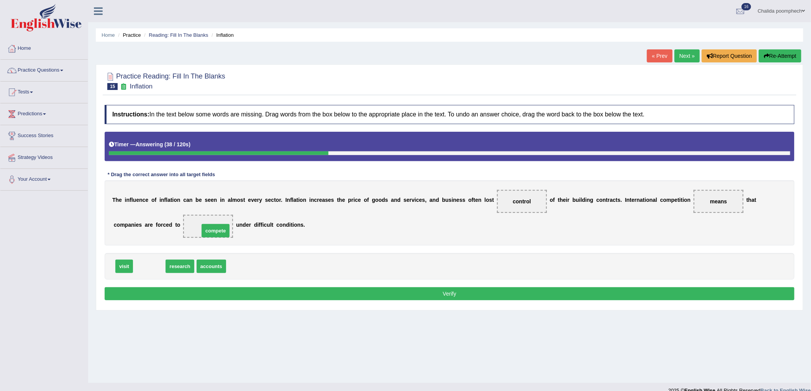
drag, startPoint x: 154, startPoint y: 262, endPoint x: 220, endPoint y: 226, distance: 75.3
click at [329, 290] on button "Verify" at bounding box center [450, 293] width 690 height 13
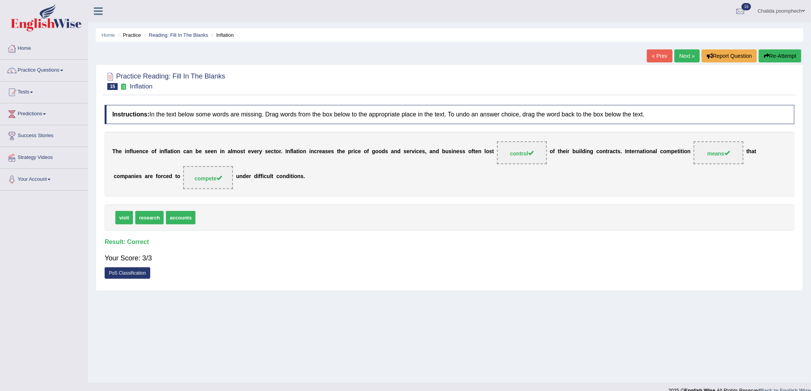
click at [676, 54] on link "Next »" at bounding box center [686, 55] width 25 height 13
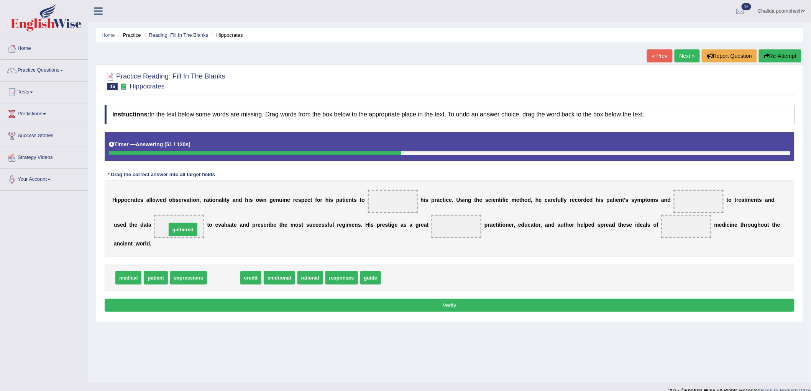
drag, startPoint x: 228, startPoint y: 281, endPoint x: 187, endPoint y: 232, distance: 63.1
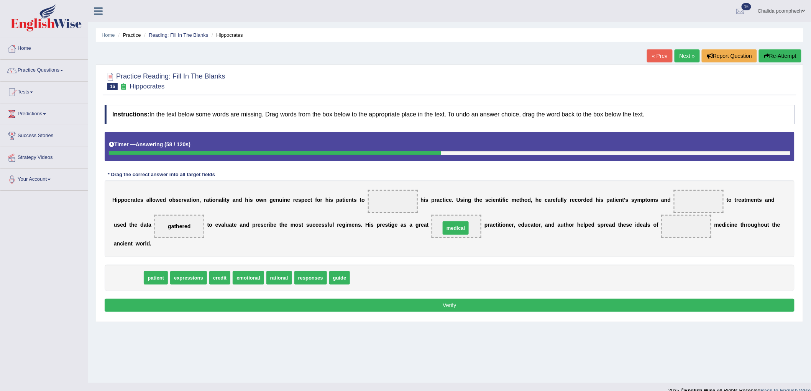
drag, startPoint x: 125, startPoint y: 278, endPoint x: 453, endPoint y: 228, distance: 331.0
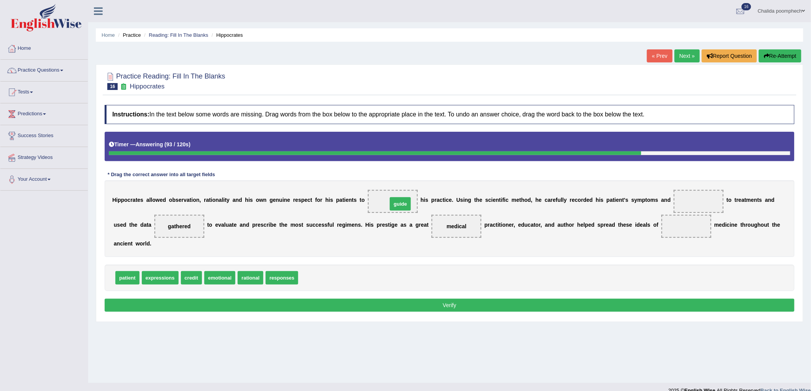
drag, startPoint x: 312, startPoint y: 279, endPoint x: 402, endPoint y: 205, distance: 115.9
drag, startPoint x: 213, startPoint y: 279, endPoint x: 695, endPoint y: 202, distance: 487.8
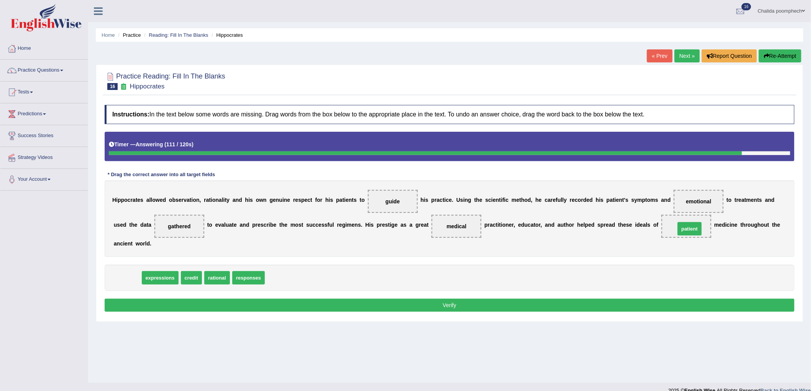
drag, startPoint x: 129, startPoint y: 278, endPoint x: 691, endPoint y: 229, distance: 564.3
click at [570, 304] on button "Verify" at bounding box center [450, 305] width 690 height 13
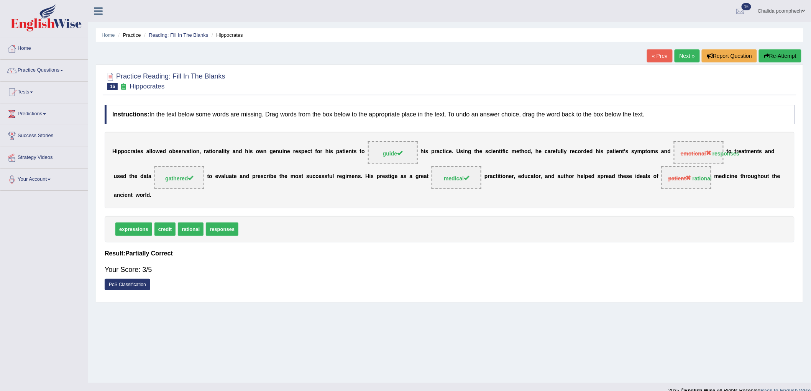
click at [682, 52] on link "Next »" at bounding box center [686, 55] width 25 height 13
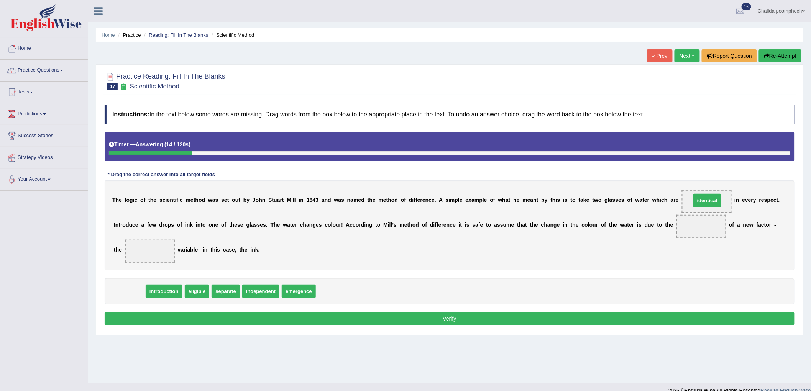
drag, startPoint x: 133, startPoint y: 292, endPoint x: 711, endPoint y: 201, distance: 585.0
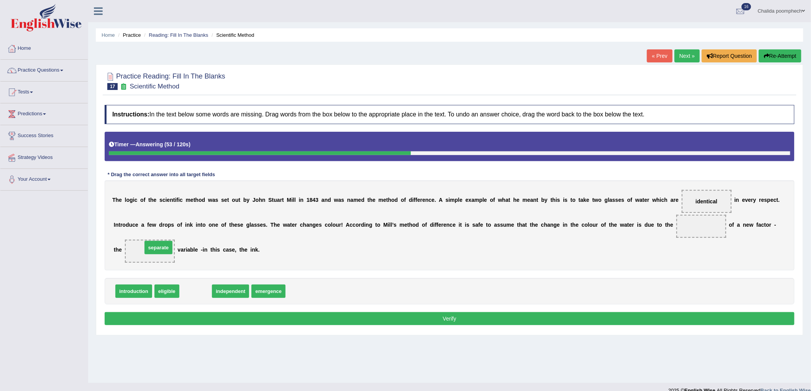
drag, startPoint x: 191, startPoint y: 290, endPoint x: 154, endPoint y: 247, distance: 57.4
drag, startPoint x: 231, startPoint y: 288, endPoint x: 158, endPoint y: 251, distance: 82.4
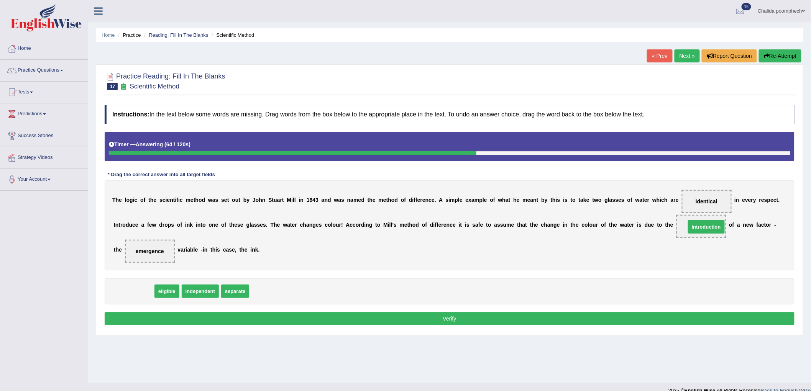
drag, startPoint x: 135, startPoint y: 289, endPoint x: 708, endPoint y: 225, distance: 576.1
drag, startPoint x: 147, startPoint y: 246, endPoint x: 674, endPoint y: 224, distance: 527.7
click at [692, 217] on div "T h e l o g i c o f t h e s c i e n t i f i c m e t h o d w a s s e t o u t b y…" at bounding box center [450, 225] width 690 height 90
drag, startPoint x: 151, startPoint y: 257, endPoint x: 239, endPoint y: 254, distance: 88.2
click at [239, 254] on div "T h e l o g i c o f t h e s c i e n t i f i c m e t h o d w a s s e t o u t b y…" at bounding box center [450, 225] width 690 height 90
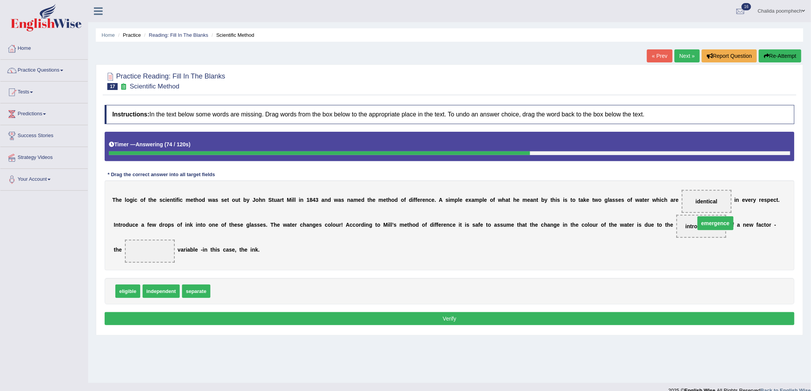
drag, startPoint x: 144, startPoint y: 249, endPoint x: 706, endPoint y: 221, distance: 563.3
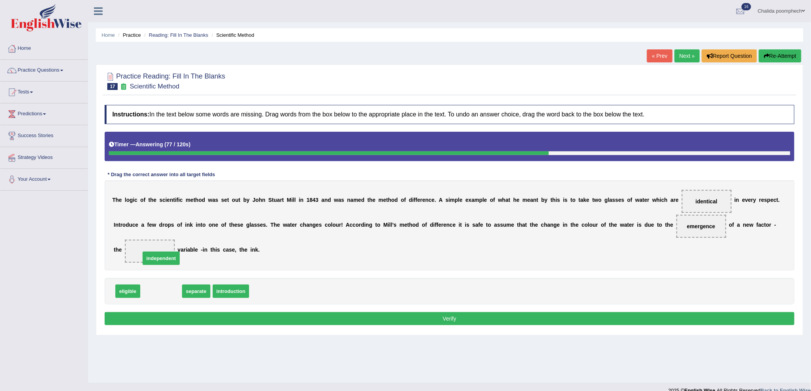
drag, startPoint x: 159, startPoint y: 290, endPoint x: 159, endPoint y: 251, distance: 39.1
click at [293, 317] on button "Verify" at bounding box center [450, 318] width 690 height 13
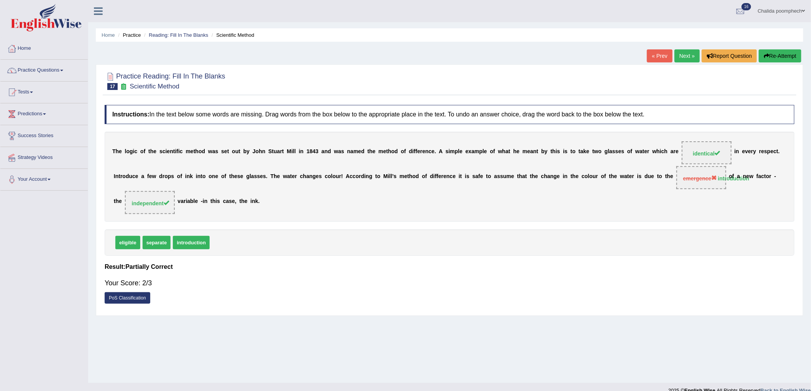
click at [688, 52] on link "Next »" at bounding box center [686, 55] width 25 height 13
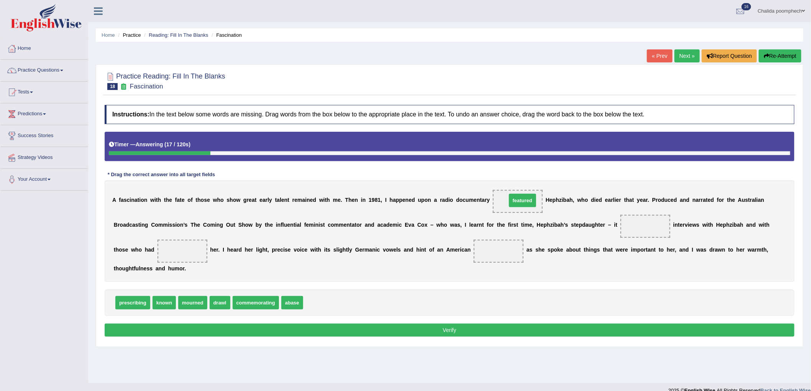
drag, startPoint x: 318, startPoint y: 304, endPoint x: 522, endPoint y: 202, distance: 227.8
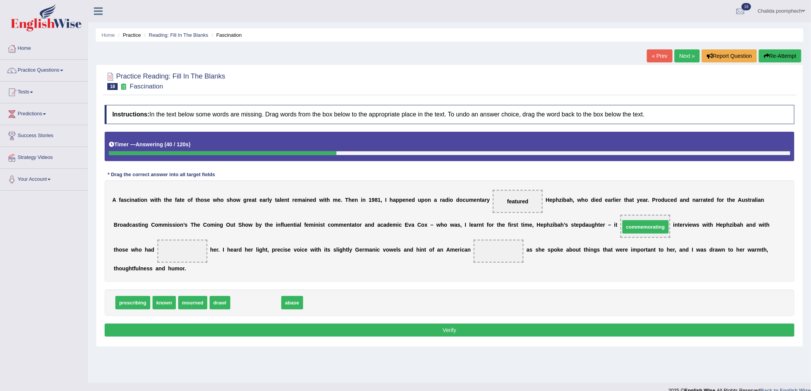
drag, startPoint x: 286, startPoint y: 289, endPoint x: 641, endPoint y: 225, distance: 361.3
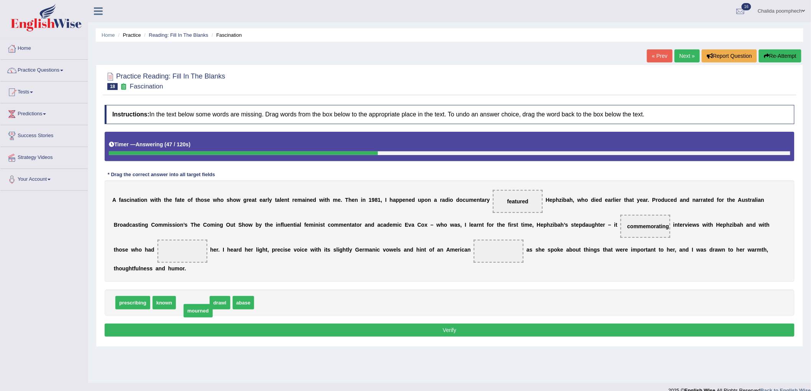
drag, startPoint x: 199, startPoint y: 305, endPoint x: 205, endPoint y: 313, distance: 9.7
drag, startPoint x: 161, startPoint y: 302, endPoint x: 180, endPoint y: 248, distance: 57.0
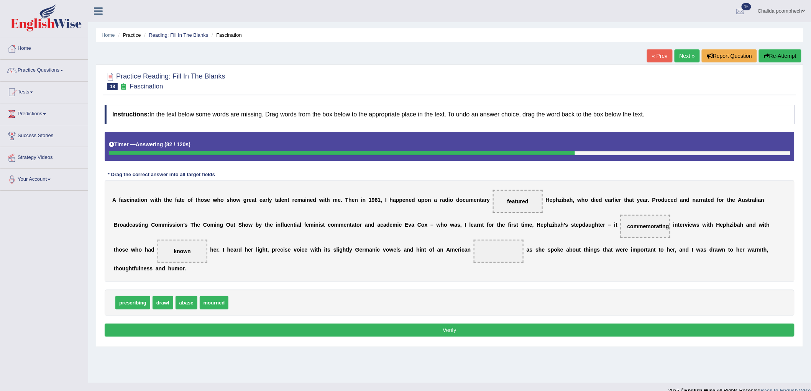
drag, startPoint x: 656, startPoint y: 229, endPoint x: 568, endPoint y: 207, distance: 91.3
click at [569, 207] on div "A f a s c i n a t i o n w i t h t h e f a t e o f t h o s e w h o s h o w g r e…" at bounding box center [450, 231] width 690 height 102
drag, startPoint x: 640, startPoint y: 225, endPoint x: 497, endPoint y: 200, distance: 145.5
drag, startPoint x: 242, startPoint y: 300, endPoint x: 640, endPoint y: 227, distance: 404.8
drag, startPoint x: 185, startPoint y: 296, endPoint x: 504, endPoint y: 246, distance: 323.5
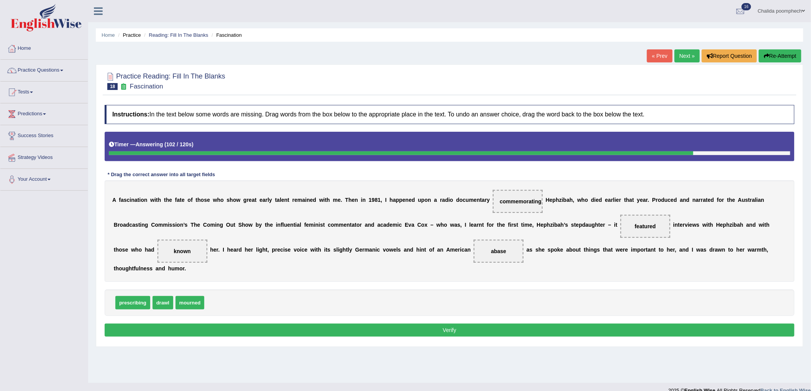
click at [481, 336] on button "Verify" at bounding box center [450, 330] width 690 height 13
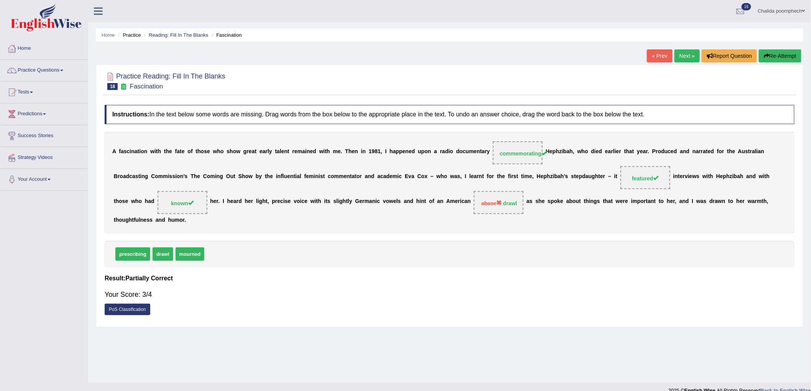
click at [685, 57] on link "Next »" at bounding box center [686, 55] width 25 height 13
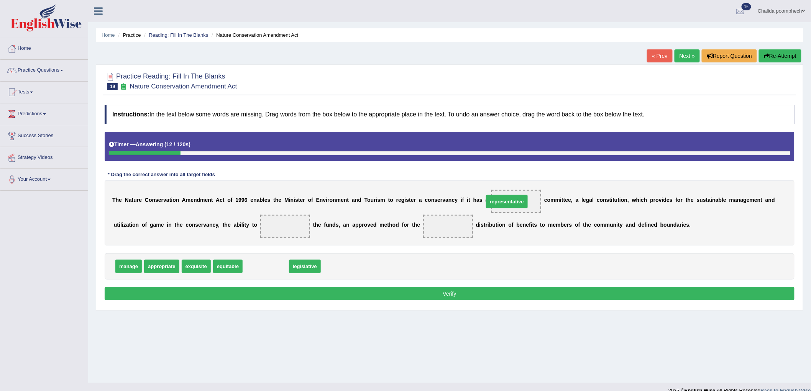
drag, startPoint x: 269, startPoint y: 266, endPoint x: 509, endPoint y: 201, distance: 248.9
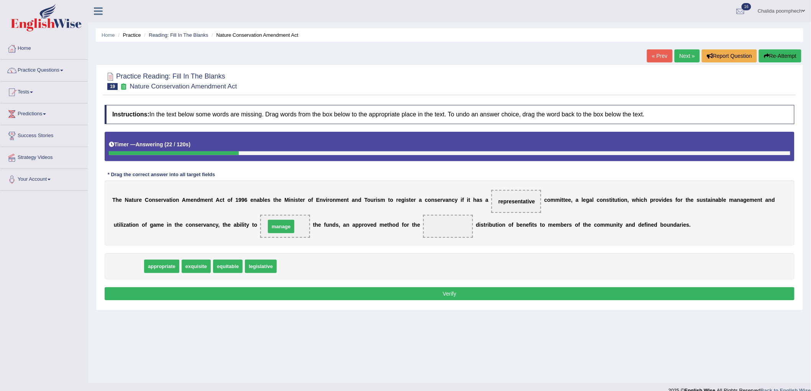
drag, startPoint x: 130, startPoint y: 267, endPoint x: 282, endPoint y: 227, distance: 157.6
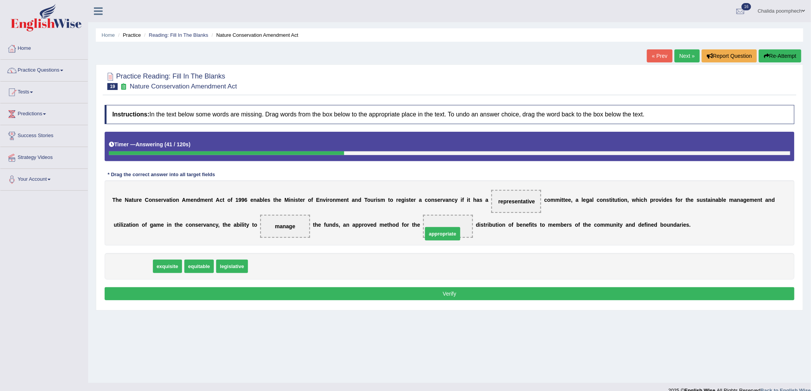
drag, startPoint x: 132, startPoint y: 265, endPoint x: 443, endPoint y: 231, distance: 313.1
click at [409, 295] on button "Verify" at bounding box center [450, 293] width 690 height 13
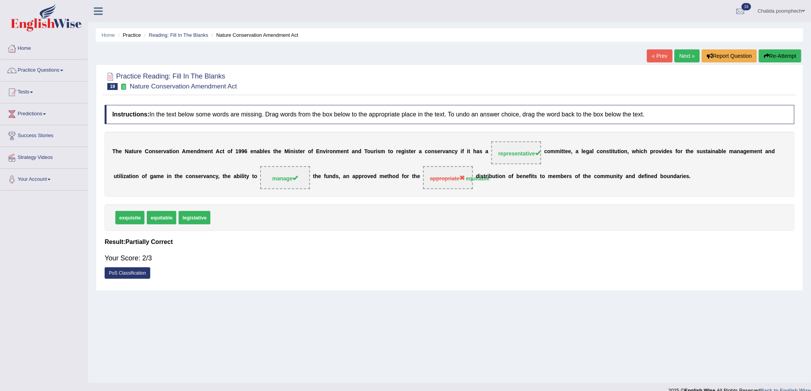
click at [687, 56] on link "Next »" at bounding box center [686, 55] width 25 height 13
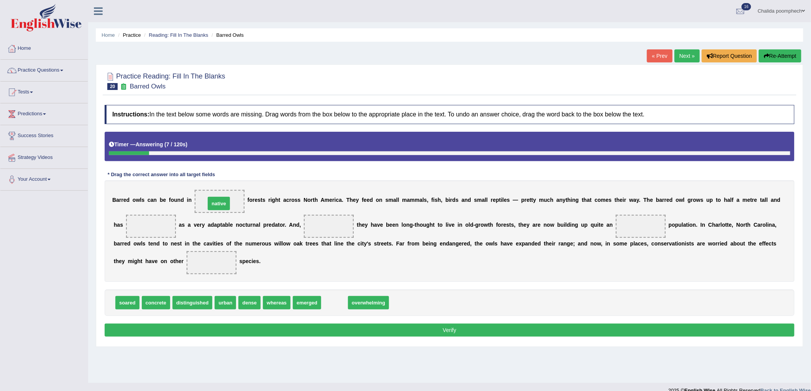
drag, startPoint x: 334, startPoint y: 304, endPoint x: 218, endPoint y: 204, distance: 152.5
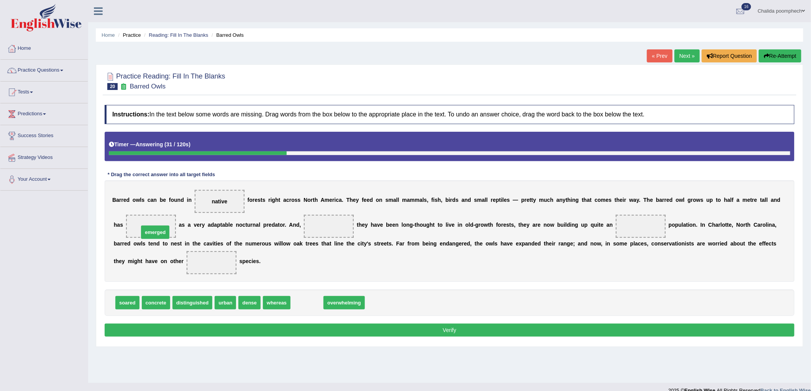
drag, startPoint x: 308, startPoint y: 304, endPoint x: 156, endPoint y: 233, distance: 167.3
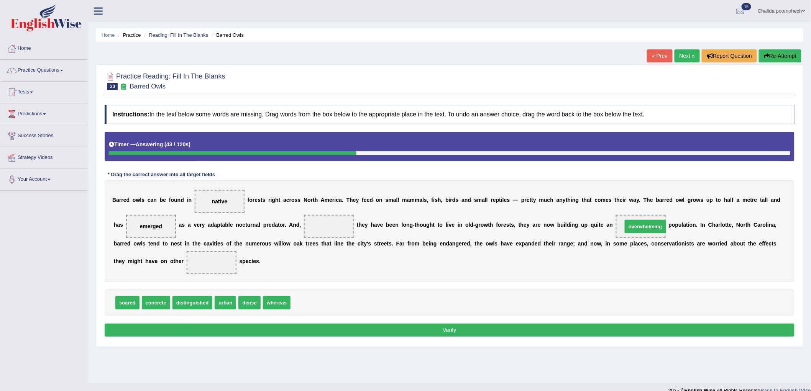
drag, startPoint x: 321, startPoint y: 302, endPoint x: 653, endPoint y: 225, distance: 340.5
drag, startPoint x: 196, startPoint y: 293, endPoint x: 208, endPoint y: 257, distance: 38.4
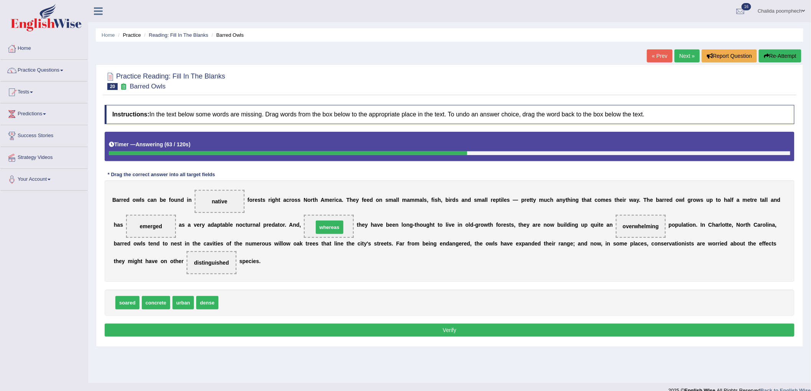
drag, startPoint x: 240, startPoint y: 302, endPoint x: 335, endPoint y: 226, distance: 121.4
drag, startPoint x: 204, startPoint y: 303, endPoint x: 215, endPoint y: 200, distance: 103.2
click at [256, 333] on button "Verify" at bounding box center [450, 330] width 690 height 13
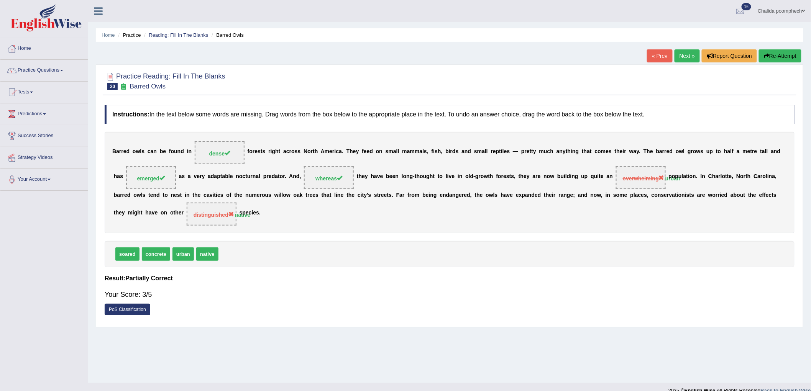
click at [682, 58] on link "Next »" at bounding box center [686, 55] width 25 height 13
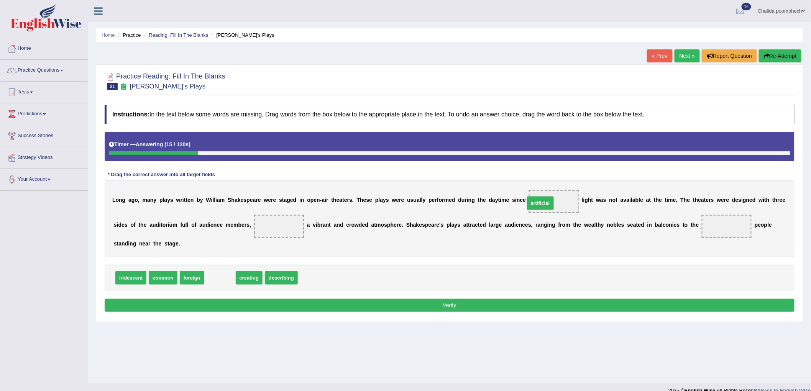
drag, startPoint x: 221, startPoint y: 276, endPoint x: 541, endPoint y: 201, distance: 329.0
drag, startPoint x: 217, startPoint y: 281, endPoint x: 282, endPoint y: 233, distance: 80.9
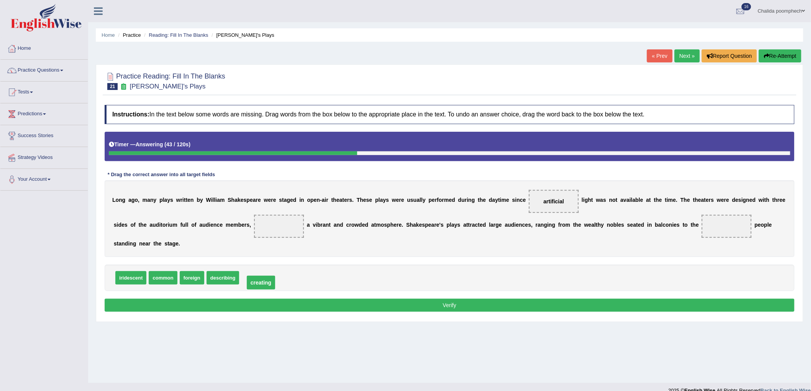
drag, startPoint x: 280, startPoint y: 223, endPoint x: 262, endPoint y: 280, distance: 59.1
drag, startPoint x: 220, startPoint y: 280, endPoint x: 275, endPoint y: 226, distance: 77.0
drag, startPoint x: 156, startPoint y: 276, endPoint x: 713, endPoint y: 221, distance: 559.1
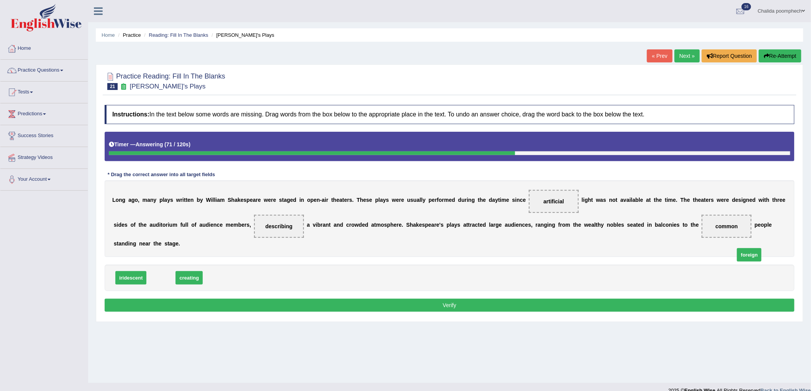
drag, startPoint x: 161, startPoint y: 280, endPoint x: 737, endPoint y: 261, distance: 575.9
drag, startPoint x: 732, startPoint y: 223, endPoint x: 368, endPoint y: 287, distance: 369.1
drag, startPoint x: 219, startPoint y: 277, endPoint x: 737, endPoint y: 230, distance: 519.8
click at [586, 305] on button "Verify" at bounding box center [450, 305] width 690 height 13
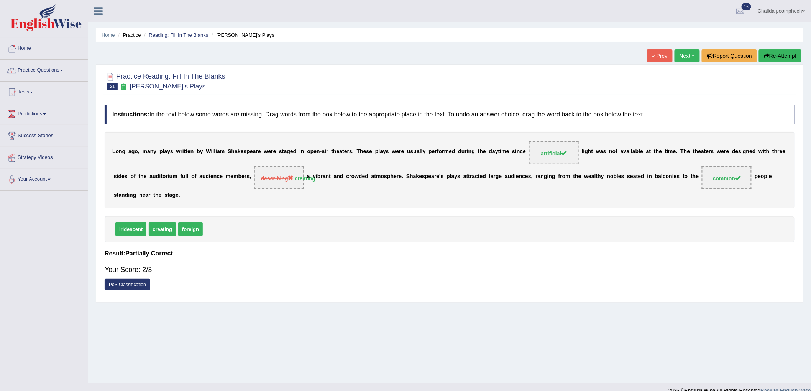
click at [676, 59] on link "Next »" at bounding box center [686, 55] width 25 height 13
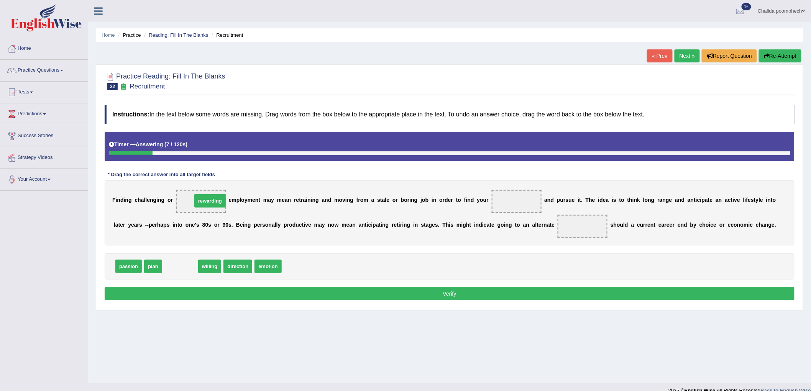
drag, startPoint x: 183, startPoint y: 267, endPoint x: 213, endPoint y: 201, distance: 72.0
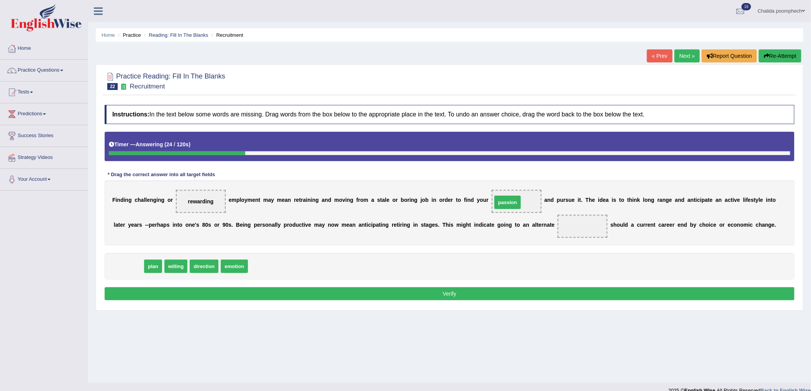
drag, startPoint x: 135, startPoint y: 266, endPoint x: 514, endPoint y: 202, distance: 384.4
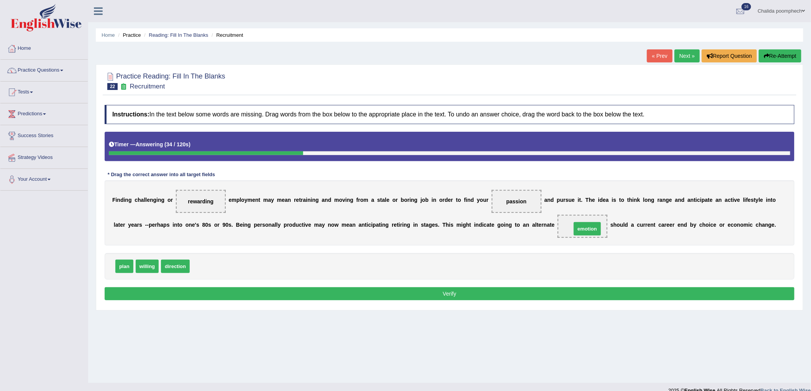
drag, startPoint x: 205, startPoint y: 267, endPoint x: 587, endPoint y: 229, distance: 383.5
drag, startPoint x: 170, startPoint y: 267, endPoint x: 587, endPoint y: 221, distance: 420.1
drag, startPoint x: 120, startPoint y: 266, endPoint x: 577, endPoint y: 226, distance: 458.9
click at [607, 294] on button "Verify" at bounding box center [450, 293] width 690 height 13
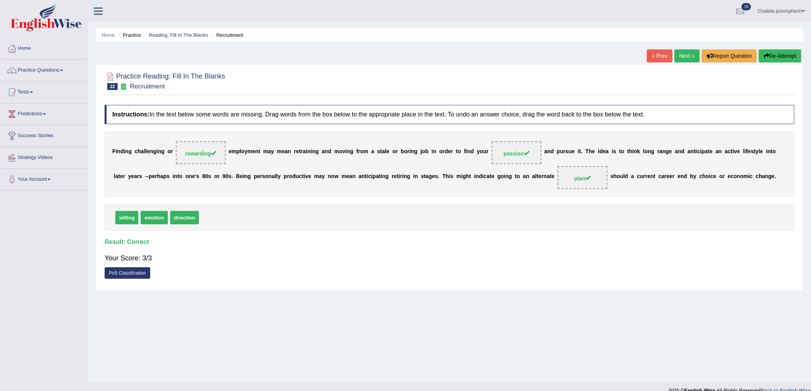
click at [679, 57] on link "Next »" at bounding box center [686, 55] width 25 height 13
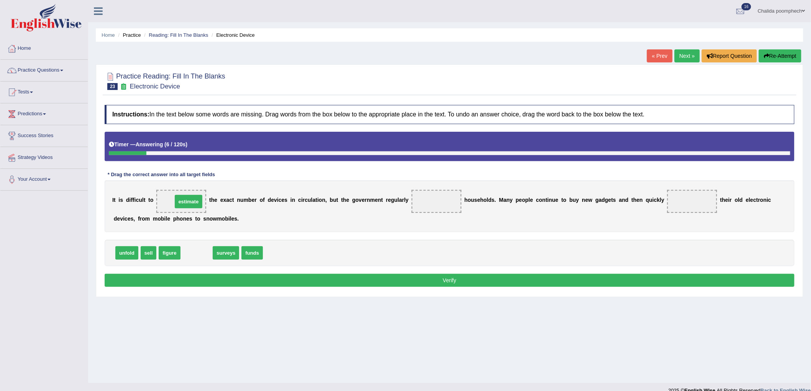
drag, startPoint x: 201, startPoint y: 252, endPoint x: 193, endPoint y: 201, distance: 52.0
drag, startPoint x: 196, startPoint y: 252, endPoint x: 431, endPoint y: 201, distance: 240.5
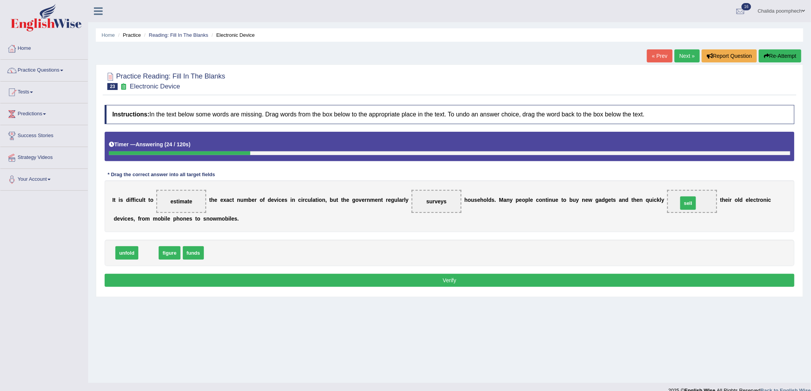
drag, startPoint x: 148, startPoint y: 250, endPoint x: 687, endPoint y: 200, distance: 541.9
click at [579, 279] on button "Verify" at bounding box center [450, 280] width 690 height 13
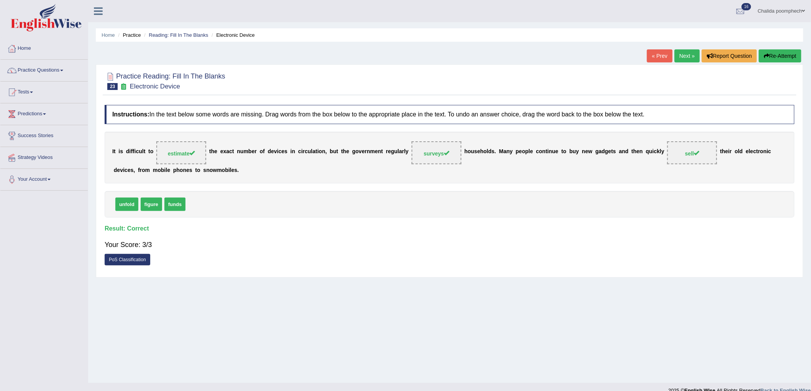
click at [686, 52] on link "Next »" at bounding box center [686, 55] width 25 height 13
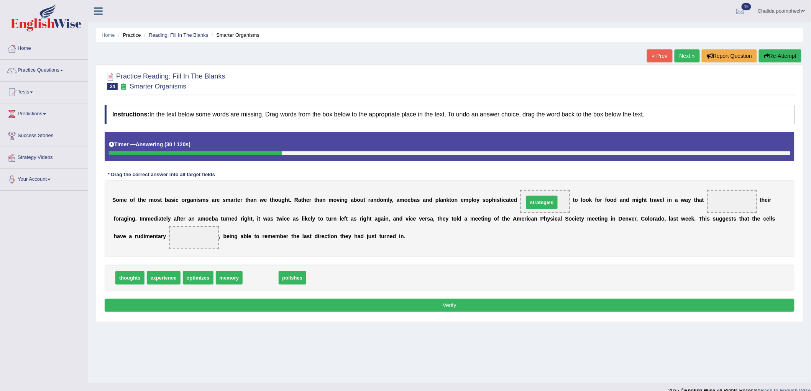
drag, startPoint x: 258, startPoint y: 279, endPoint x: 539, endPoint y: 203, distance: 291.2
drag, startPoint x: 252, startPoint y: 278, endPoint x: 732, endPoint y: 199, distance: 486.6
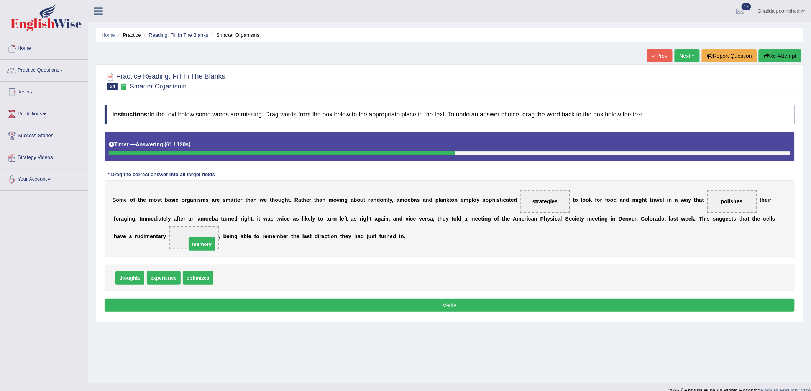
drag, startPoint x: 231, startPoint y: 281, endPoint x: 204, endPoint y: 247, distance: 43.6
click at [272, 306] on button "Verify" at bounding box center [450, 305] width 690 height 13
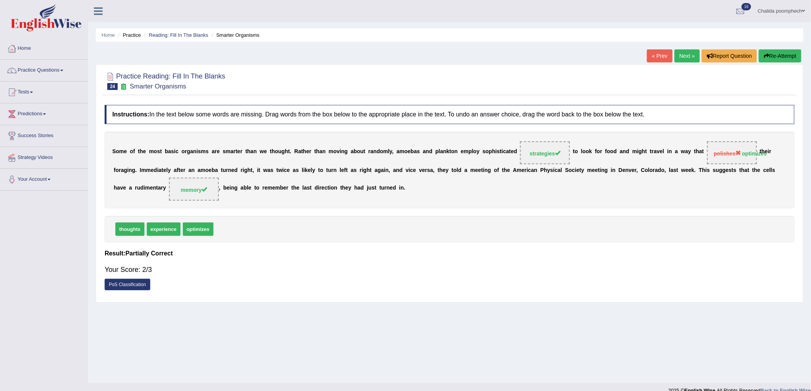
click at [684, 57] on link "Next »" at bounding box center [686, 55] width 25 height 13
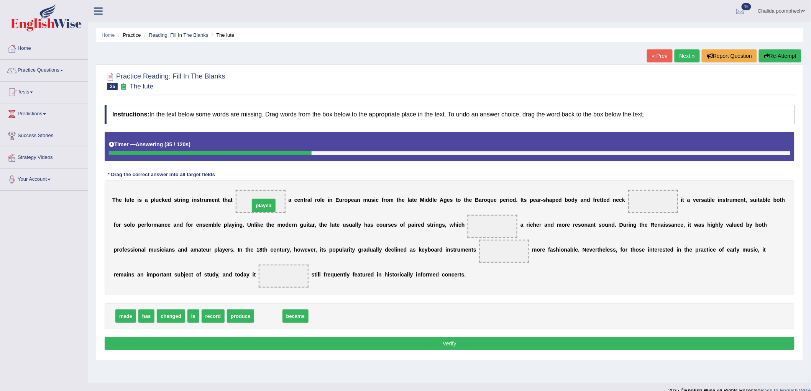
drag, startPoint x: 263, startPoint y: 317, endPoint x: 258, endPoint y: 206, distance: 110.8
drag, startPoint x: 271, startPoint y: 319, endPoint x: 504, endPoint y: 229, distance: 250.1
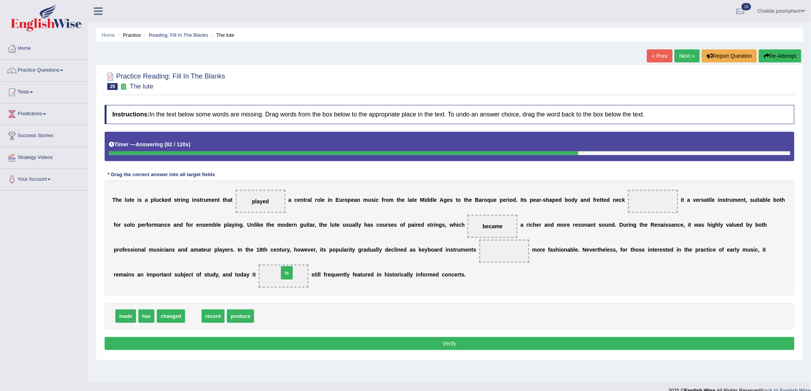
drag, startPoint x: 192, startPoint y: 317, endPoint x: 286, endPoint y: 274, distance: 103.0
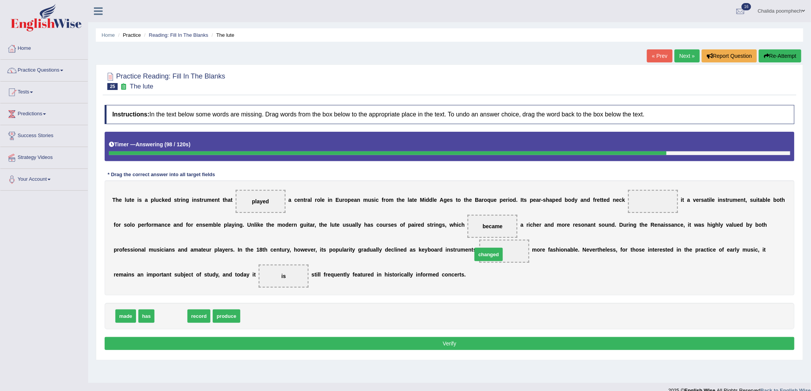
drag, startPoint x: 167, startPoint y: 317, endPoint x: 485, endPoint y: 255, distance: 323.6
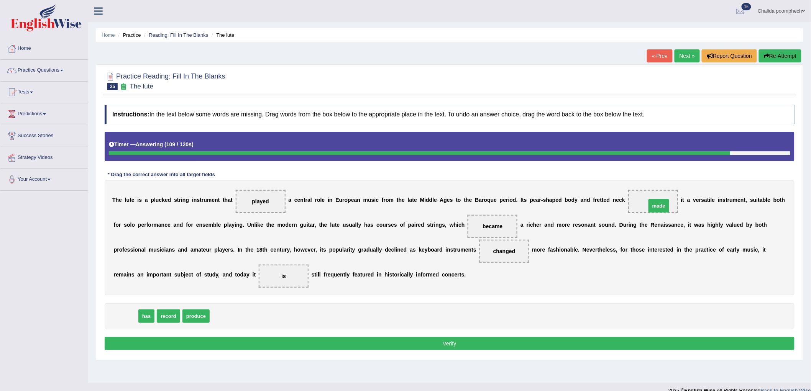
drag, startPoint x: 131, startPoint y: 317, endPoint x: 664, endPoint y: 206, distance: 544.4
click at [501, 342] on button "Verify" at bounding box center [450, 343] width 690 height 13
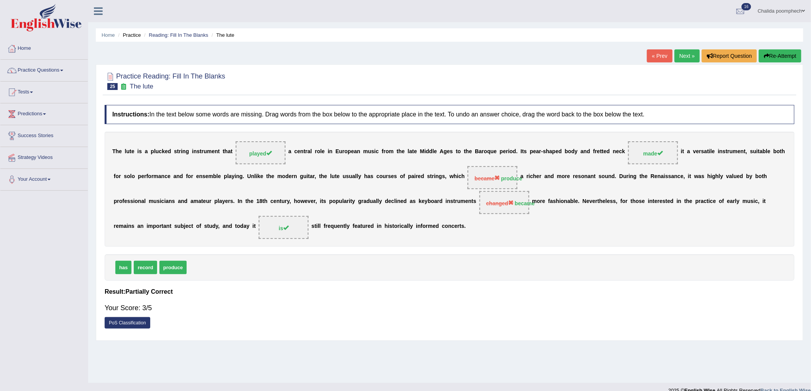
click at [684, 52] on link "Next »" at bounding box center [686, 55] width 25 height 13
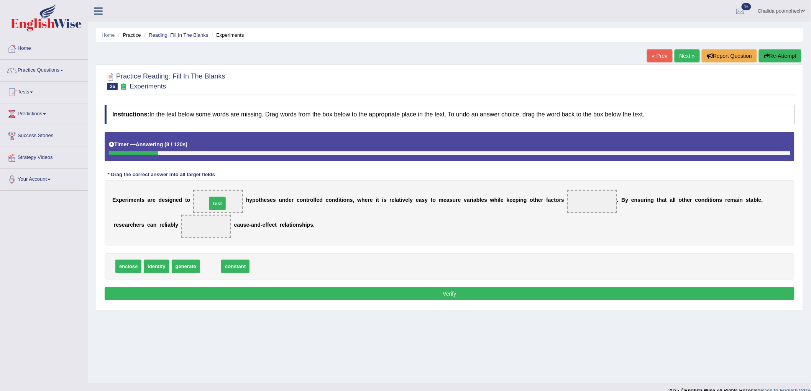
drag, startPoint x: 212, startPoint y: 266, endPoint x: 219, endPoint y: 203, distance: 63.2
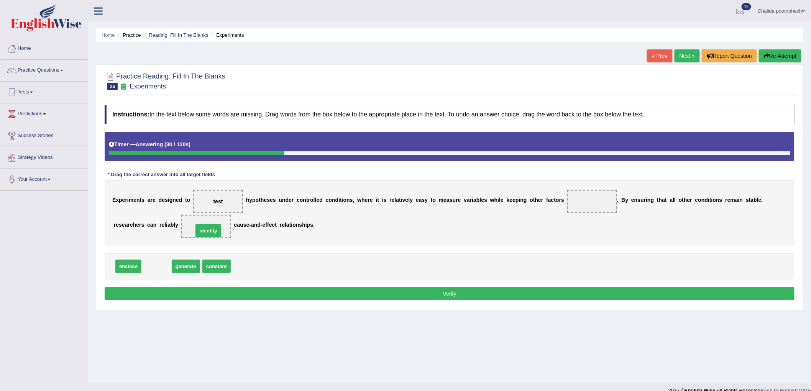
drag, startPoint x: 156, startPoint y: 269, endPoint x: 208, endPoint y: 234, distance: 62.8
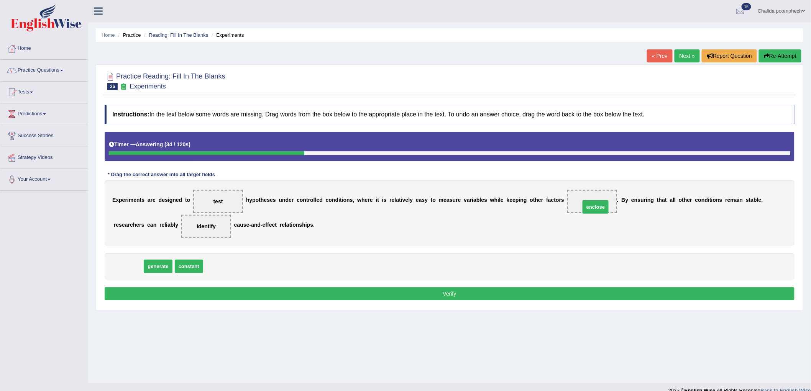
drag, startPoint x: 133, startPoint y: 268, endPoint x: 600, endPoint y: 209, distance: 470.9
click at [511, 292] on button "Verify" at bounding box center [450, 293] width 690 height 13
